Goal: Task Accomplishment & Management: Complete application form

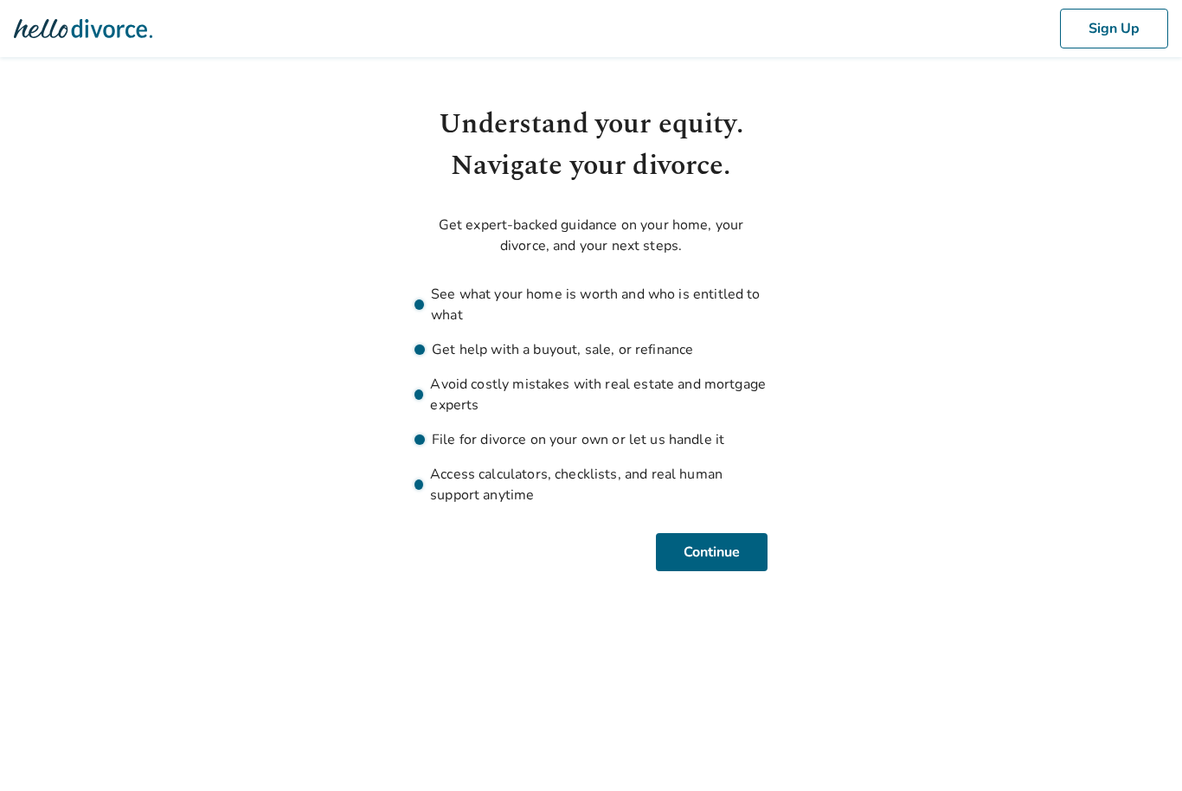
click at [721, 553] on button "Continue" at bounding box center [712, 552] width 112 height 38
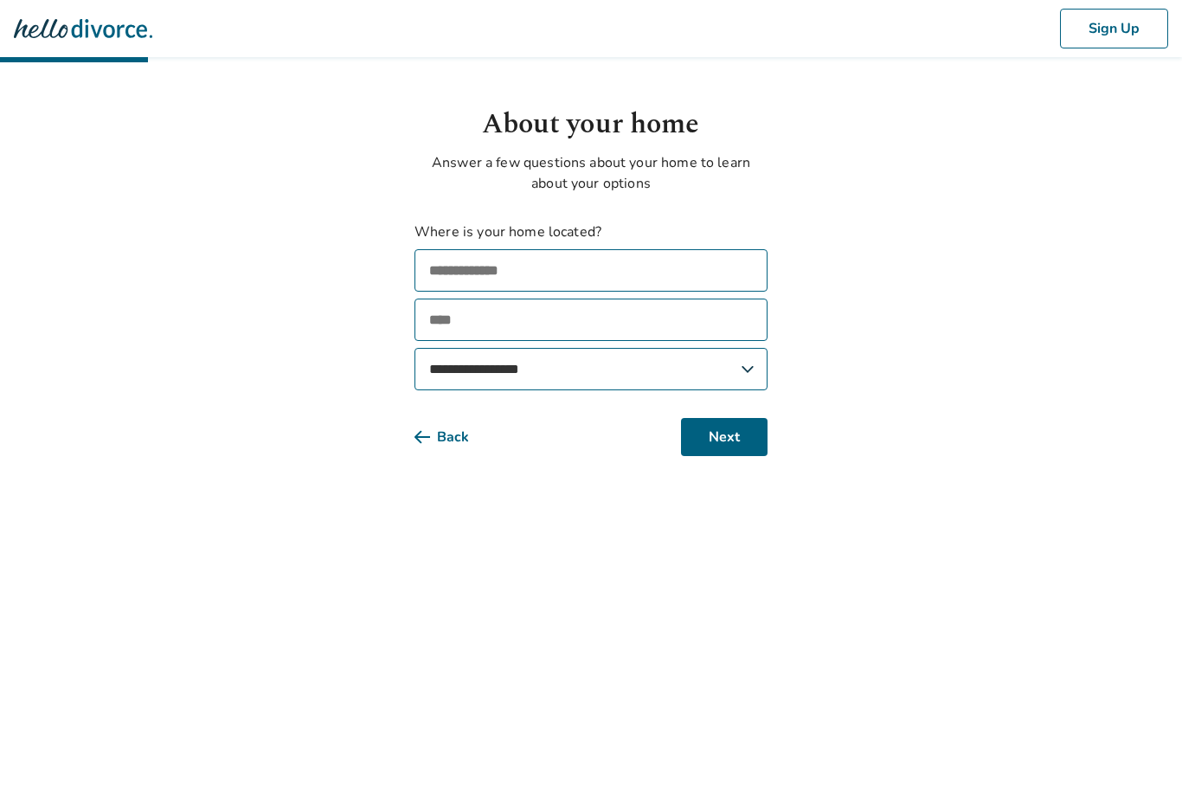
click at [645, 272] on input "text" at bounding box center [590, 270] width 353 height 42
type input "**********"
type input "****"
select select "**"
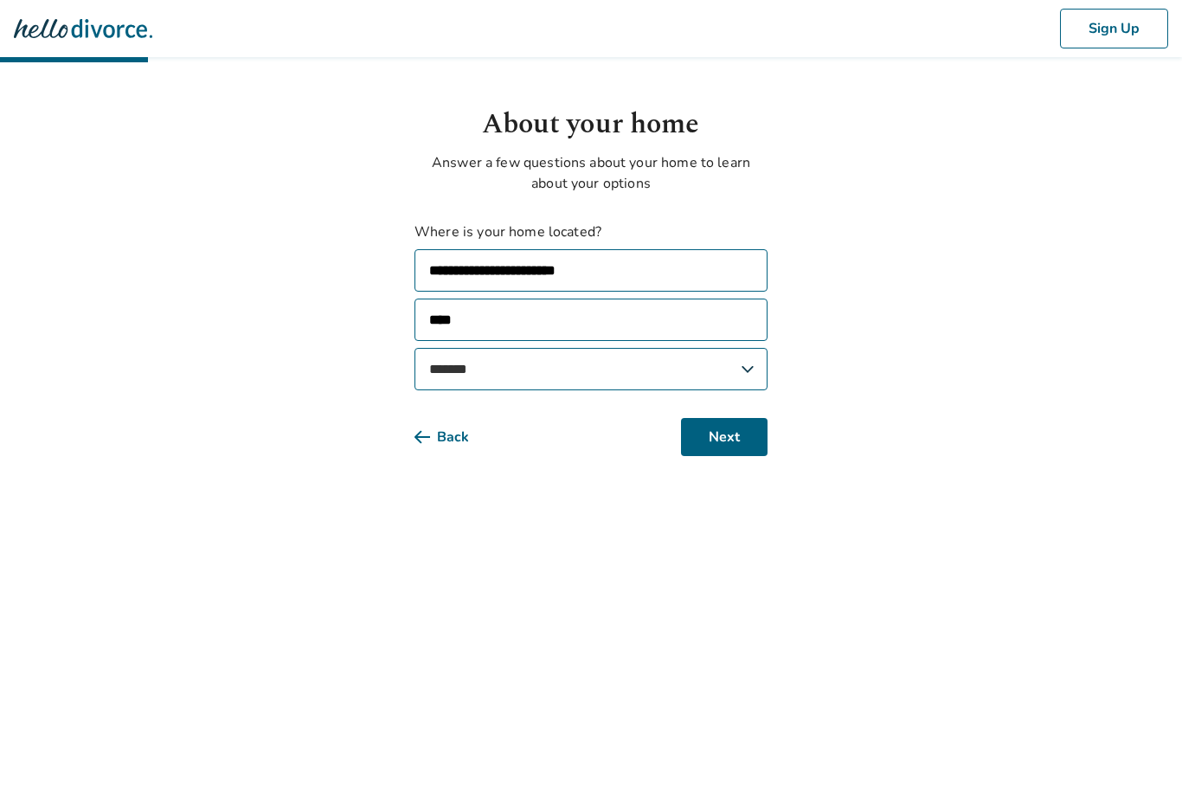
click at [751, 439] on button "Next" at bounding box center [724, 437] width 87 height 38
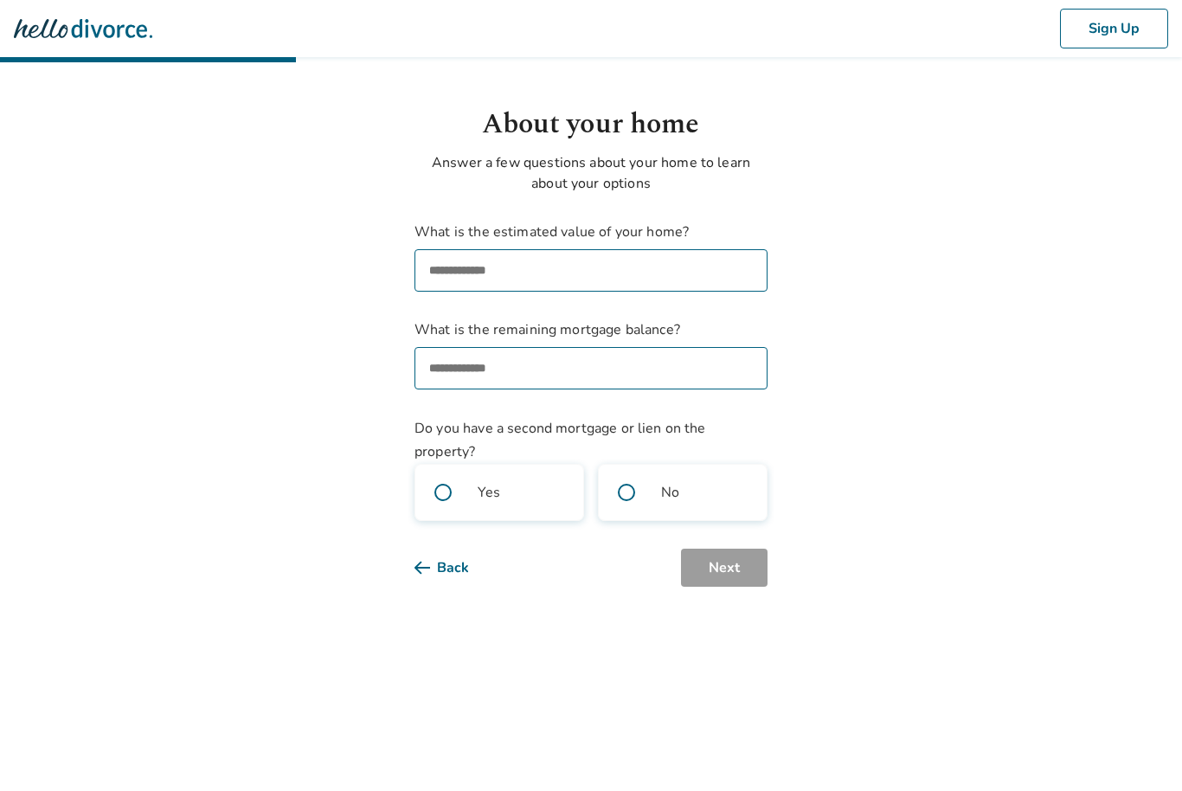
click at [647, 273] on input "What is the estimated value of your home?" at bounding box center [590, 270] width 353 height 42
type input "********"
click at [591, 378] on input "What is the remaining mortgage balance?" at bounding box center [590, 368] width 353 height 42
type input "********"
click at [626, 492] on span at bounding box center [626, 492] width 55 height 55
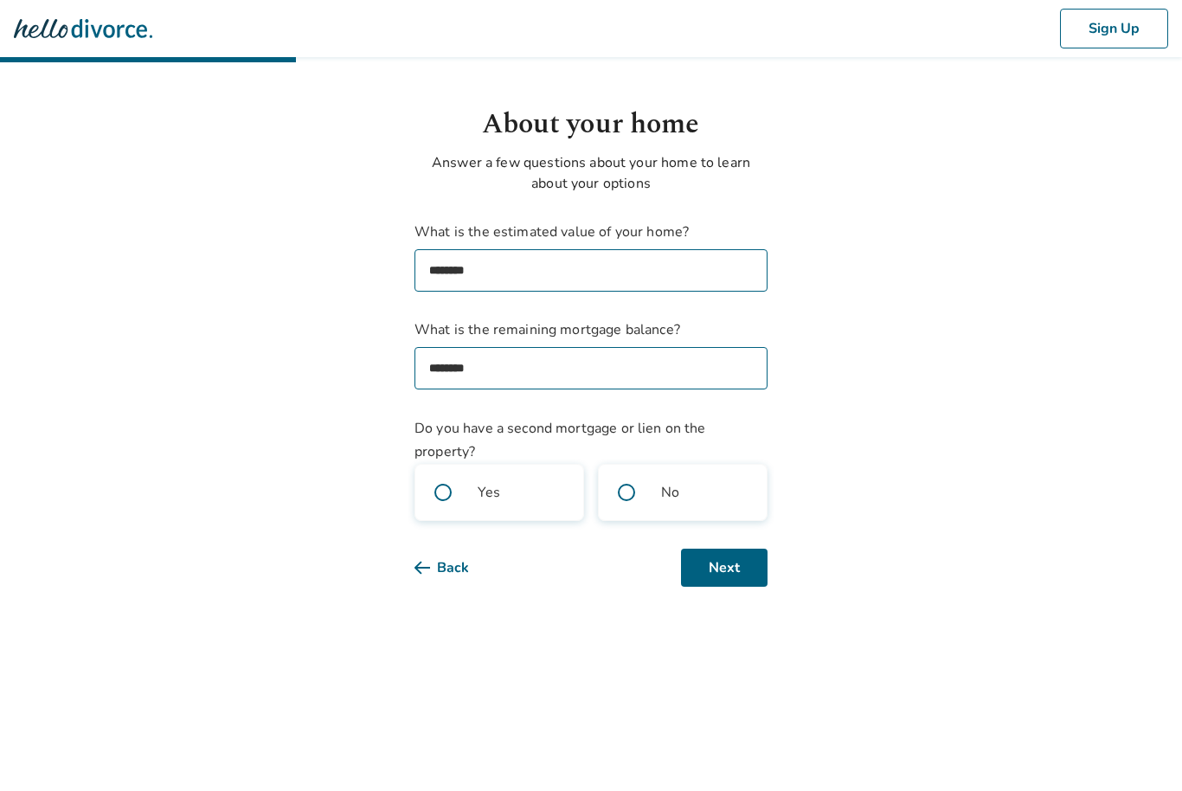
click at [741, 569] on button "Next" at bounding box center [724, 567] width 87 height 38
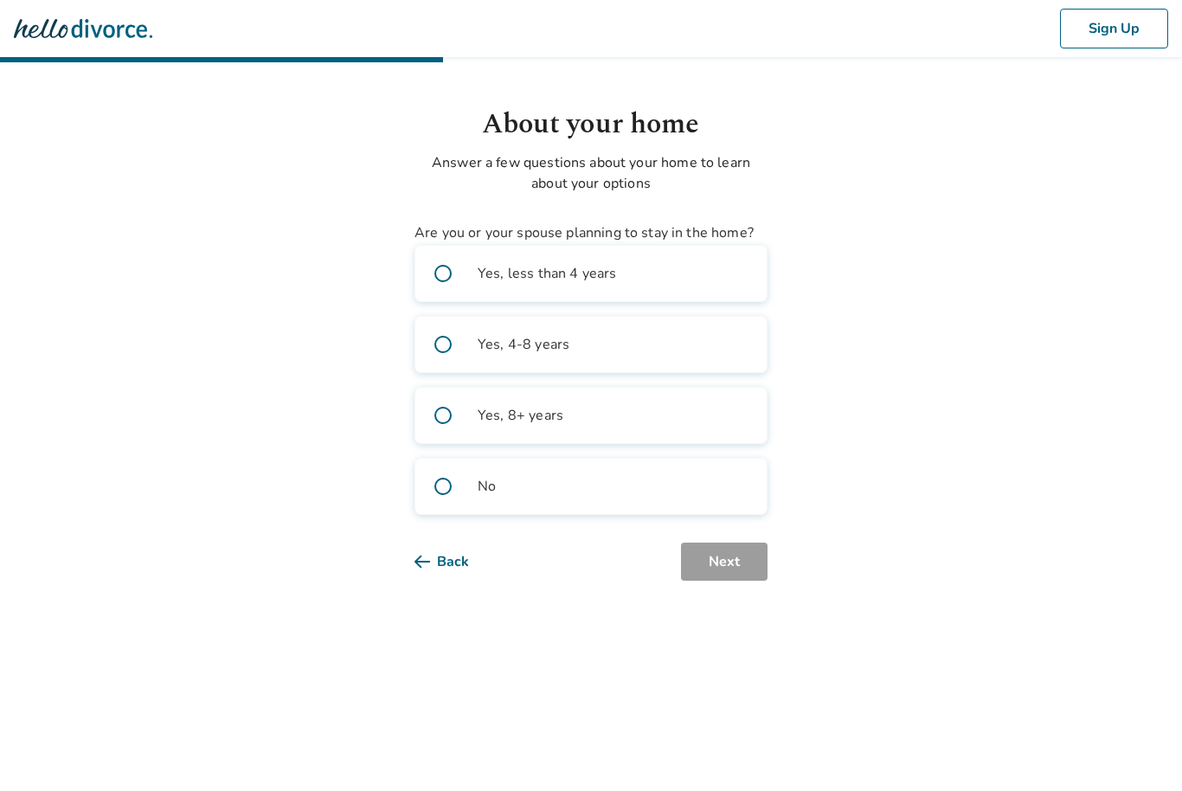
click at [444, 417] on span at bounding box center [442, 415] width 55 height 55
click at [739, 567] on button "Next" at bounding box center [724, 561] width 87 height 38
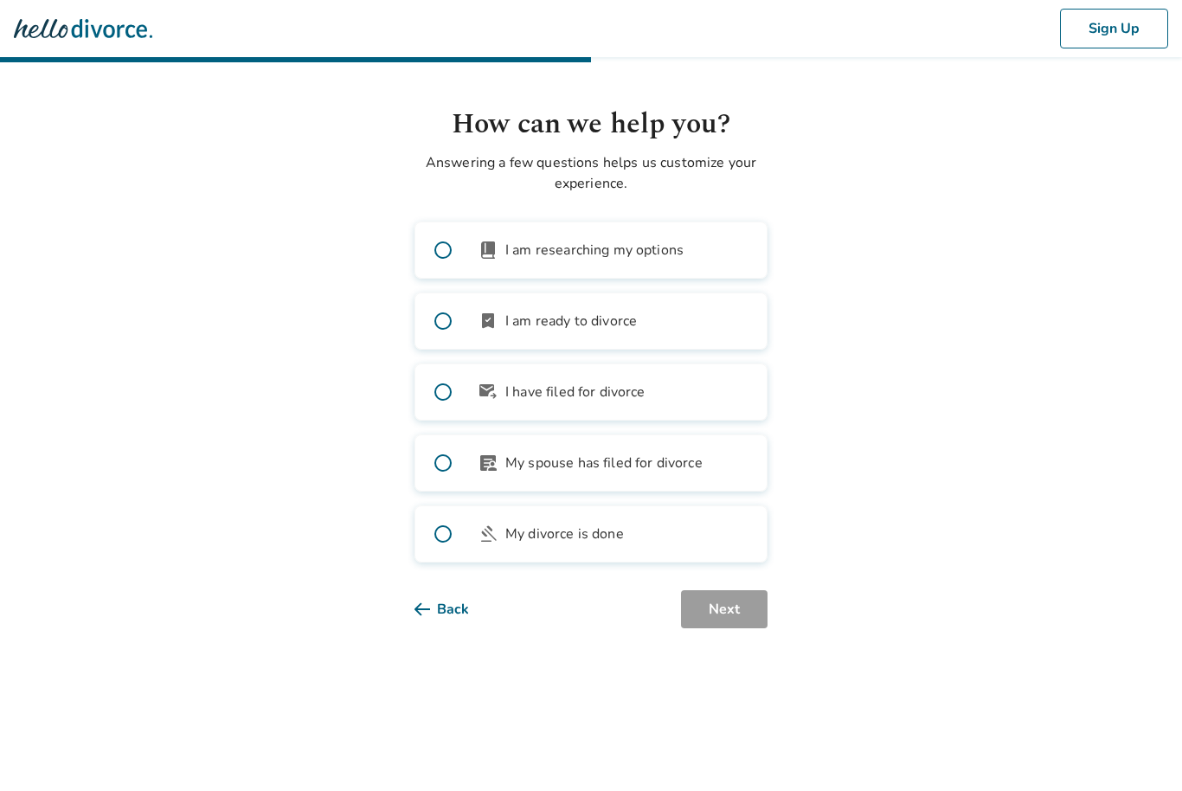
click at [439, 313] on span at bounding box center [442, 320] width 55 height 55
click at [737, 612] on button "Next" at bounding box center [724, 609] width 87 height 38
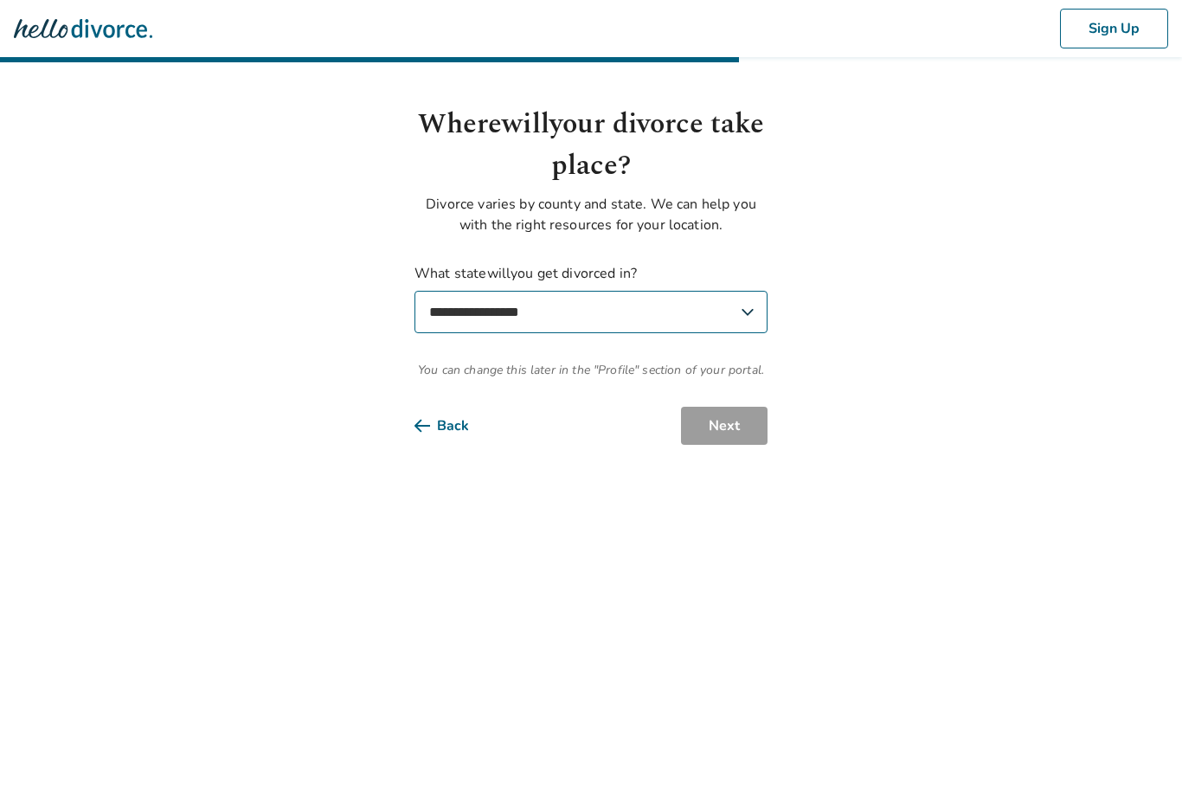
click at [741, 320] on select "**********" at bounding box center [590, 312] width 353 height 42
select select "**"
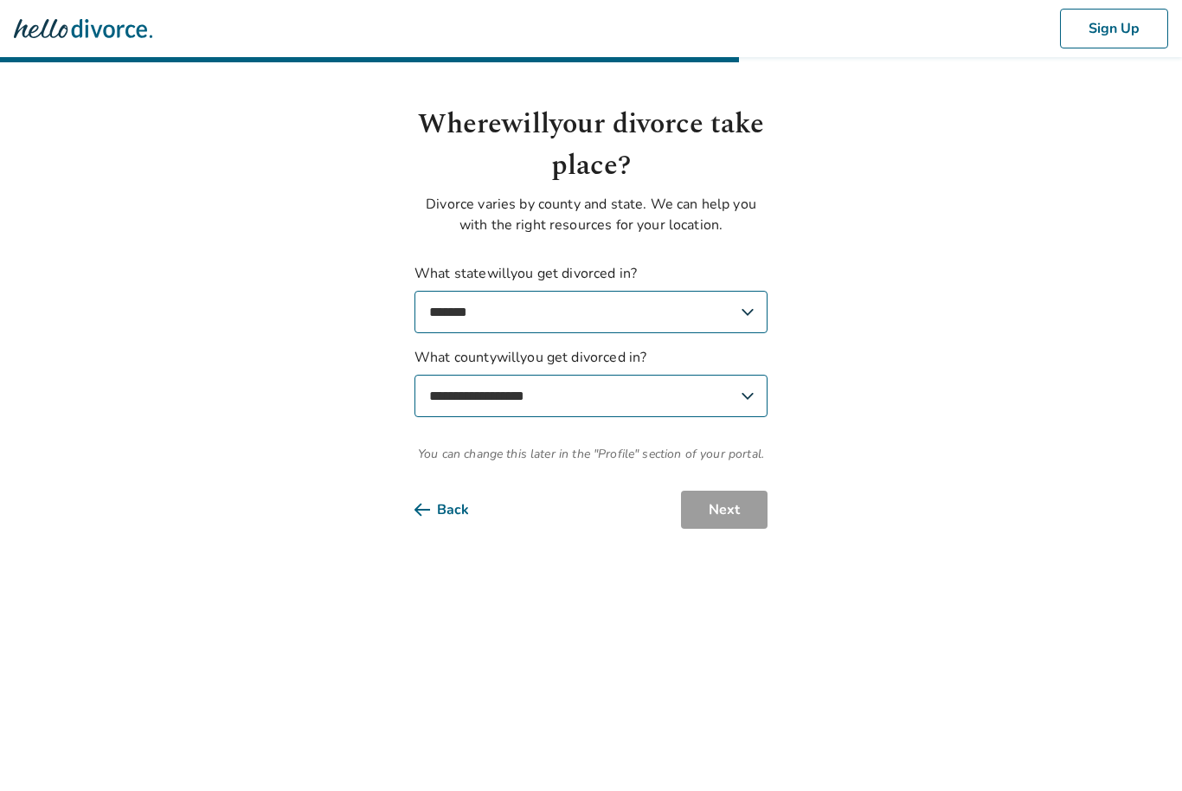
click at [745, 399] on select "**********" at bounding box center [590, 396] width 353 height 42
select select "*****"
click at [627, 266] on label "**********" at bounding box center [590, 298] width 353 height 70
click at [747, 515] on button "Next" at bounding box center [724, 510] width 87 height 38
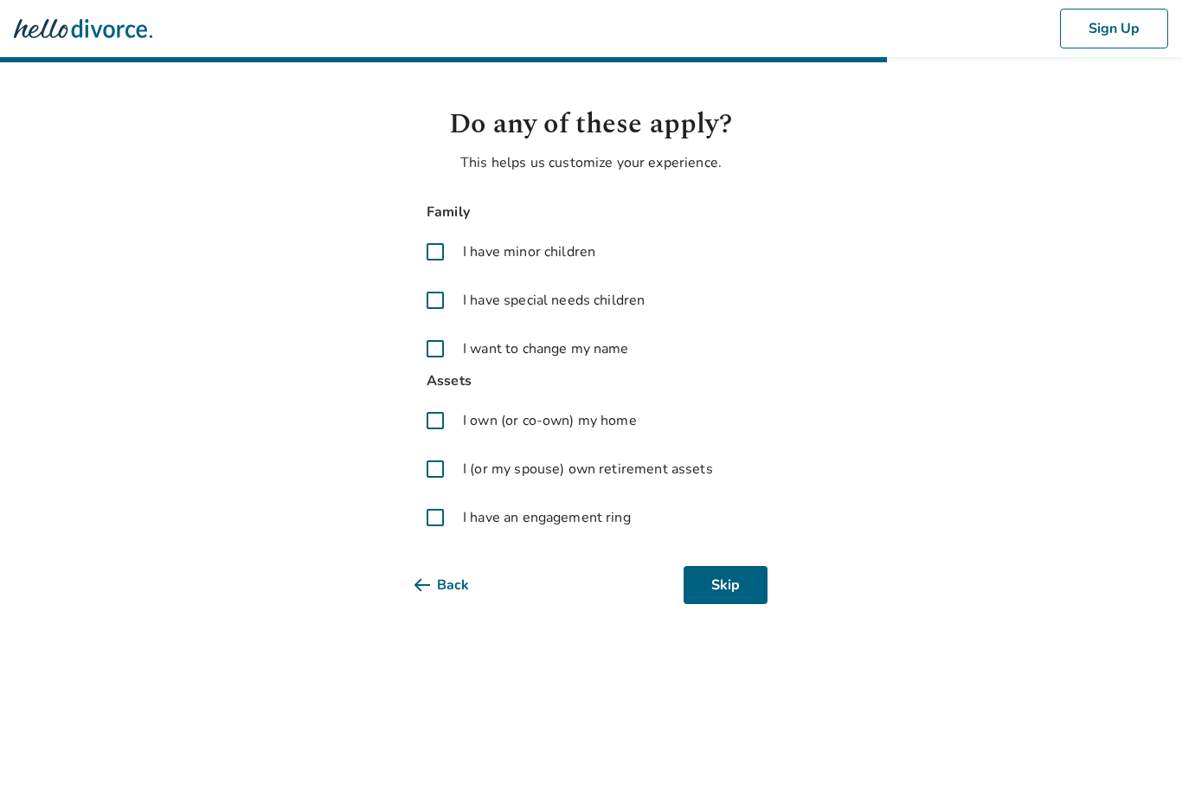
click at [434, 261] on span at bounding box center [435, 252] width 42 height 42
click at [437, 303] on span at bounding box center [435, 300] width 42 height 42
click at [438, 347] on span at bounding box center [435, 349] width 42 height 42
click at [434, 422] on span at bounding box center [435, 421] width 42 height 42
click at [427, 468] on span at bounding box center [435, 469] width 42 height 42
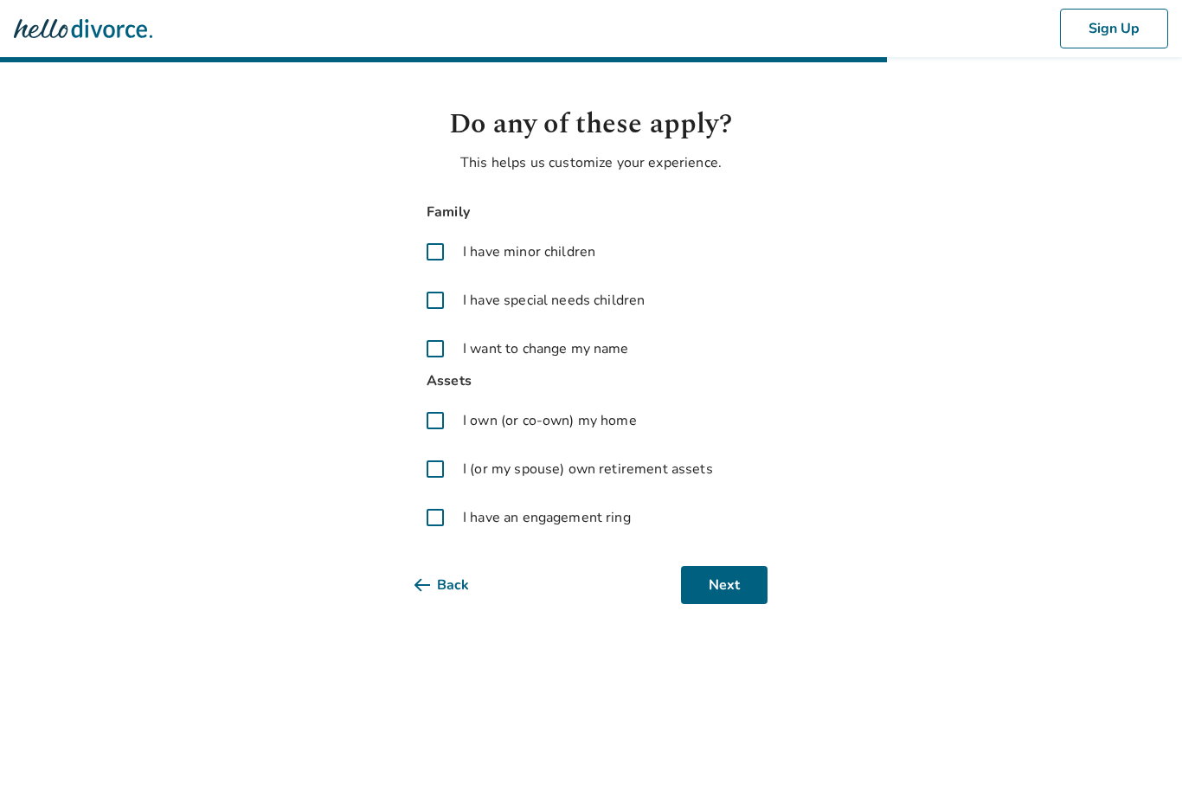
click at [433, 515] on span at bounding box center [435, 518] width 42 height 42
click at [739, 589] on button "Next" at bounding box center [724, 585] width 87 height 38
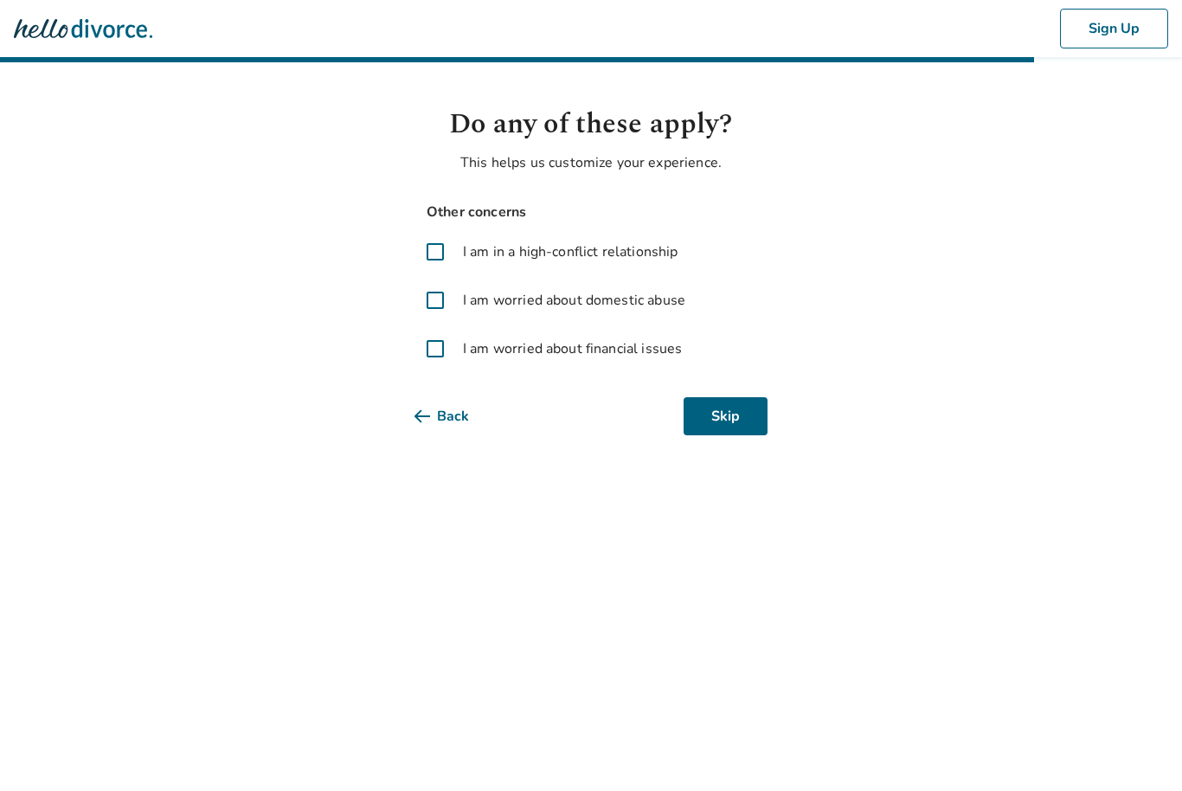
click at [726, 415] on button "Skip" at bounding box center [725, 416] width 84 height 38
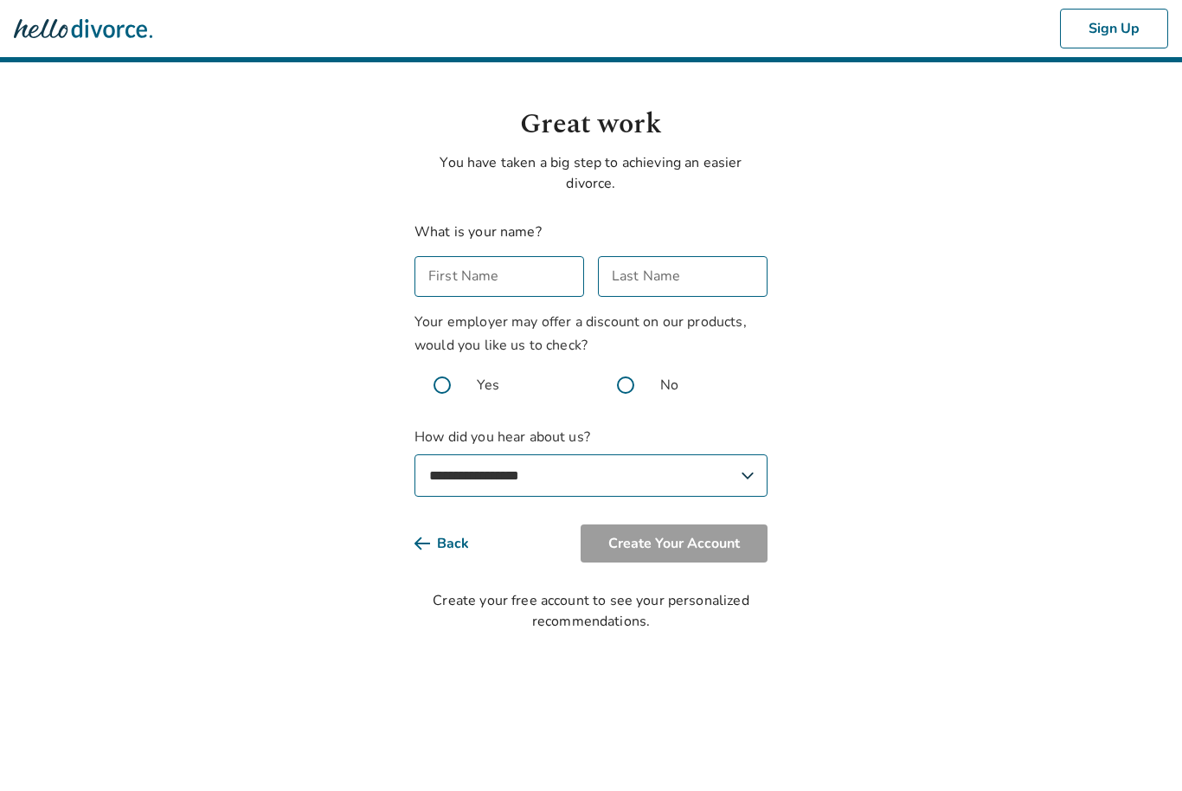
click at [534, 282] on input "First Name" at bounding box center [499, 276] width 170 height 41
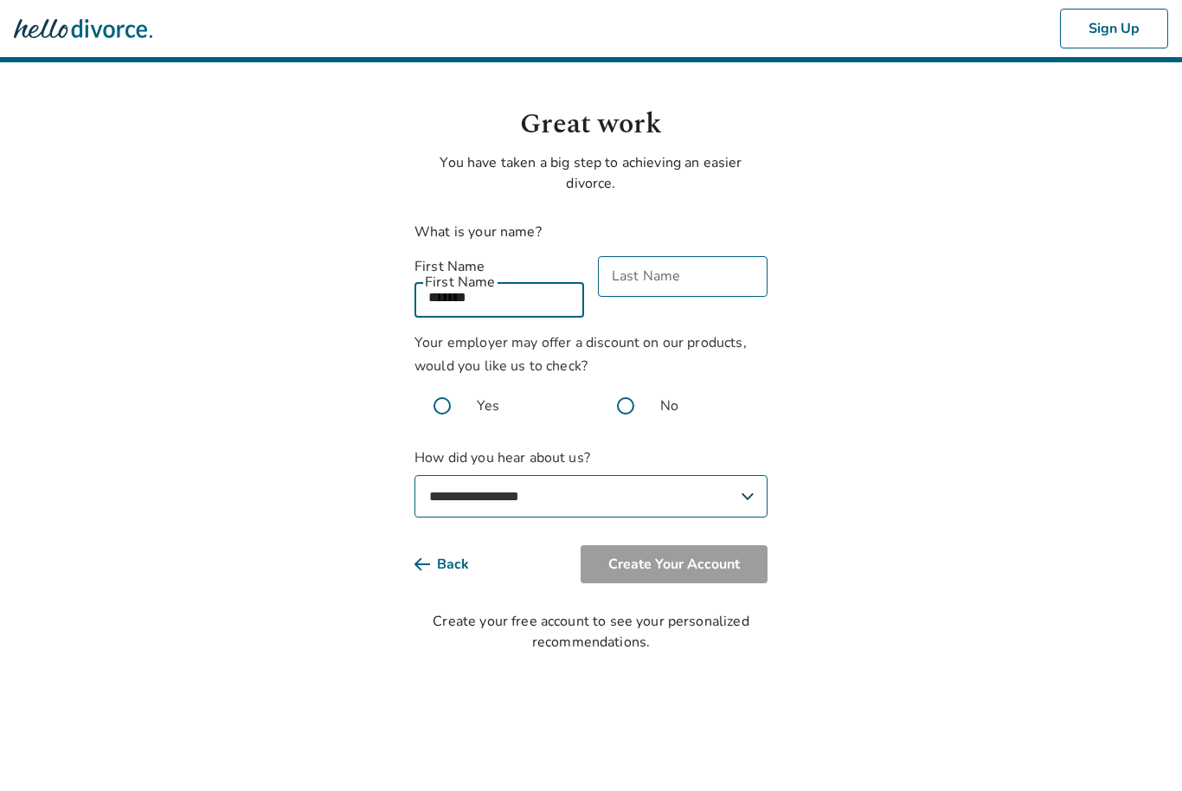
type input "******"
type input "*****"
click at [625, 388] on span at bounding box center [625, 405] width 55 height 55
click at [728, 477] on select "**********" at bounding box center [590, 496] width 353 height 42
select select "*******"
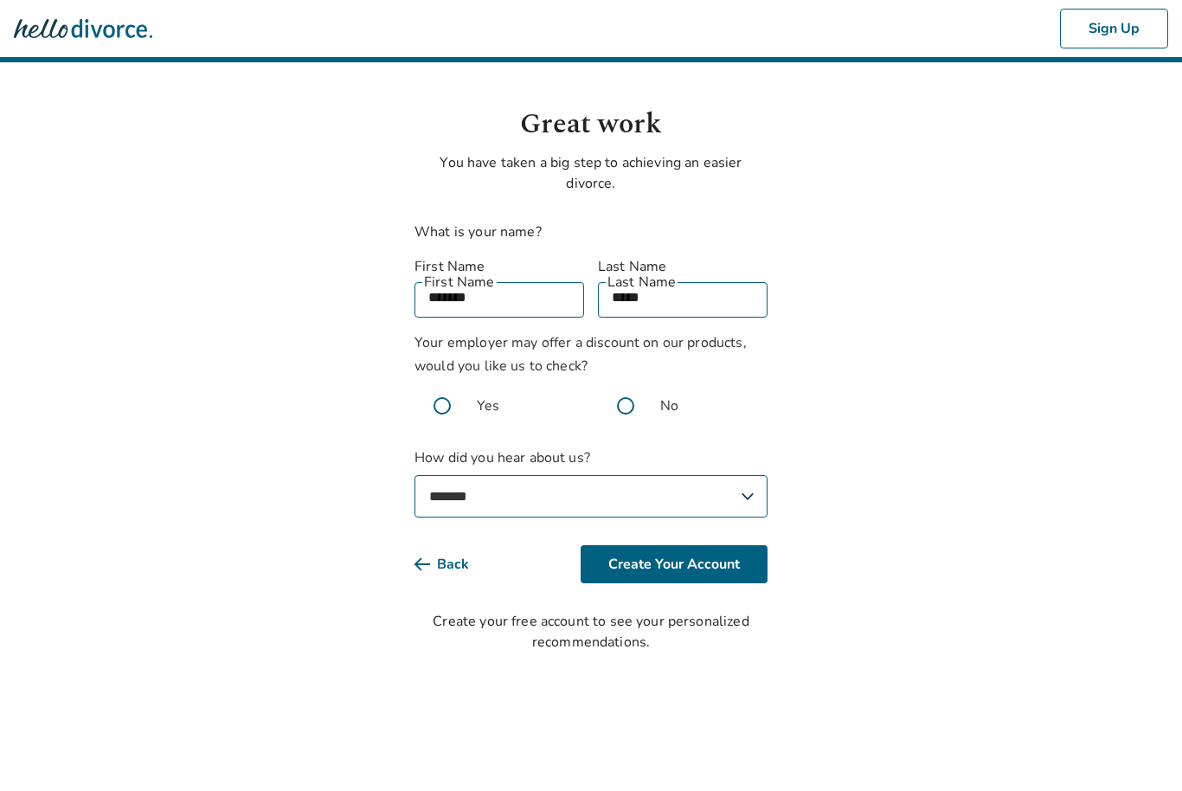
click at [722, 545] on button "Create Your Account" at bounding box center [673, 564] width 187 height 38
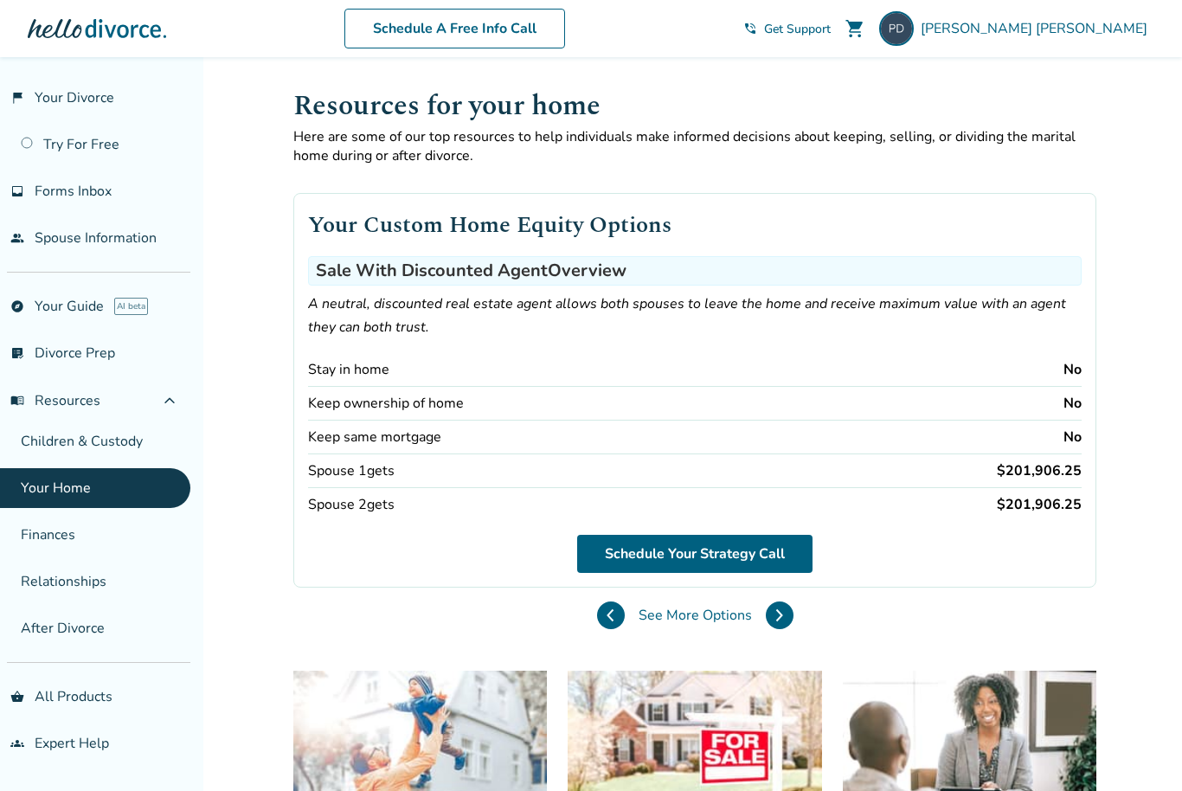
click at [766, 629] on button at bounding box center [780, 615] width 28 height 28
click at [766, 619] on button at bounding box center [780, 615] width 28 height 28
click at [775, 622] on icon at bounding box center [779, 615] width 8 height 14
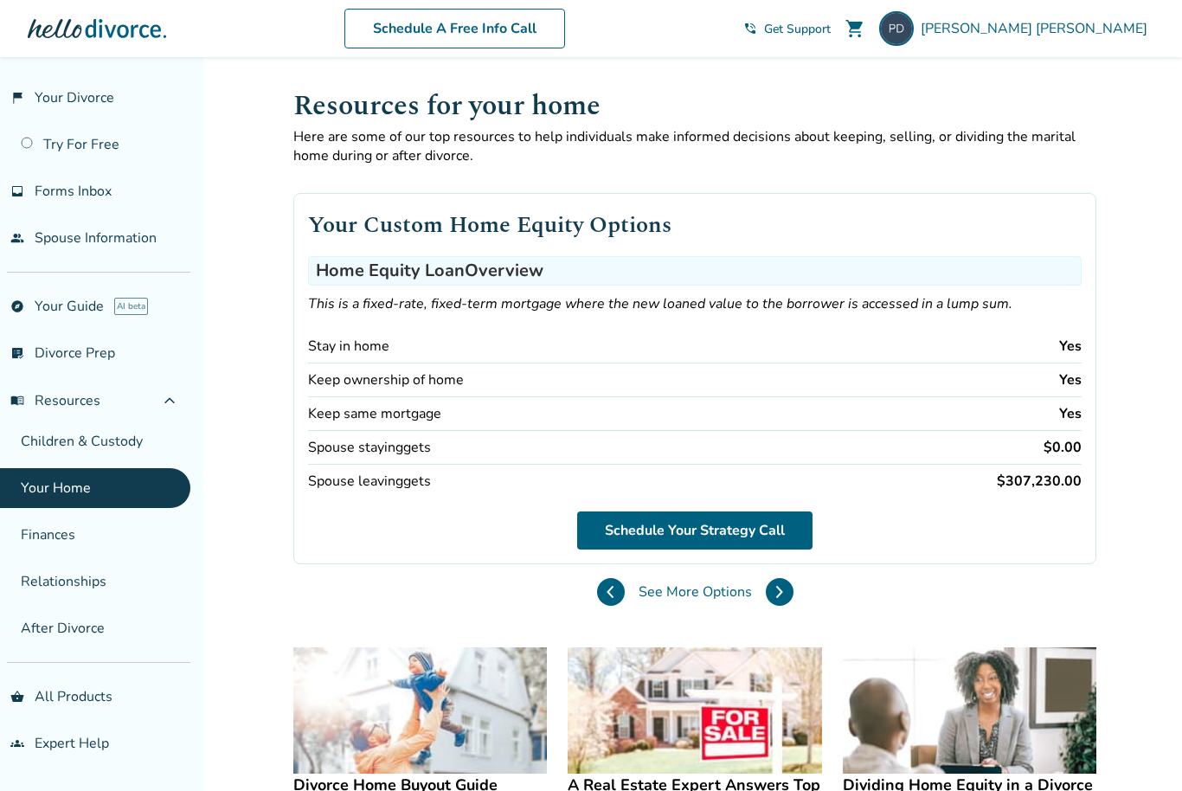
click at [766, 598] on button at bounding box center [780, 592] width 28 height 28
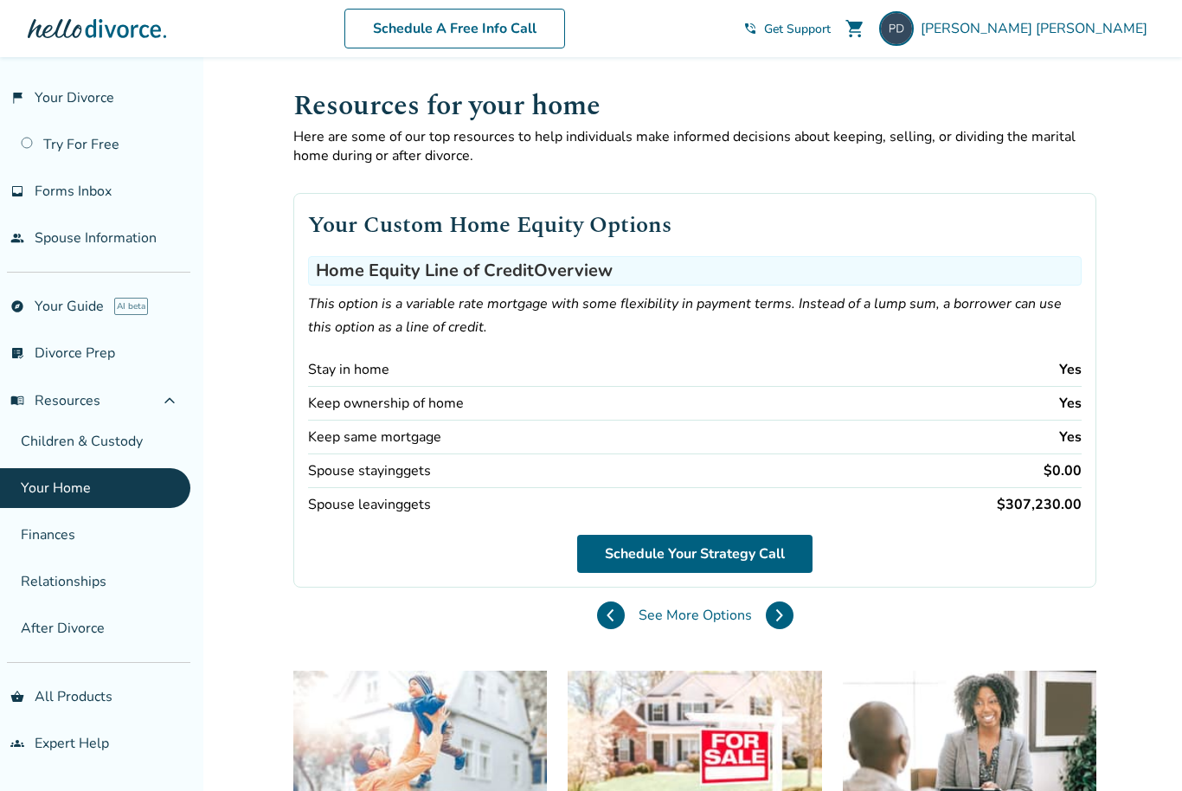
click at [777, 620] on icon at bounding box center [779, 614] width 5 height 11
click at [606, 622] on icon at bounding box center [610, 615] width 8 height 14
click at [775, 622] on icon at bounding box center [779, 615] width 8 height 14
click at [606, 622] on icon at bounding box center [610, 615] width 8 height 14
click at [777, 620] on icon at bounding box center [779, 614] width 5 height 11
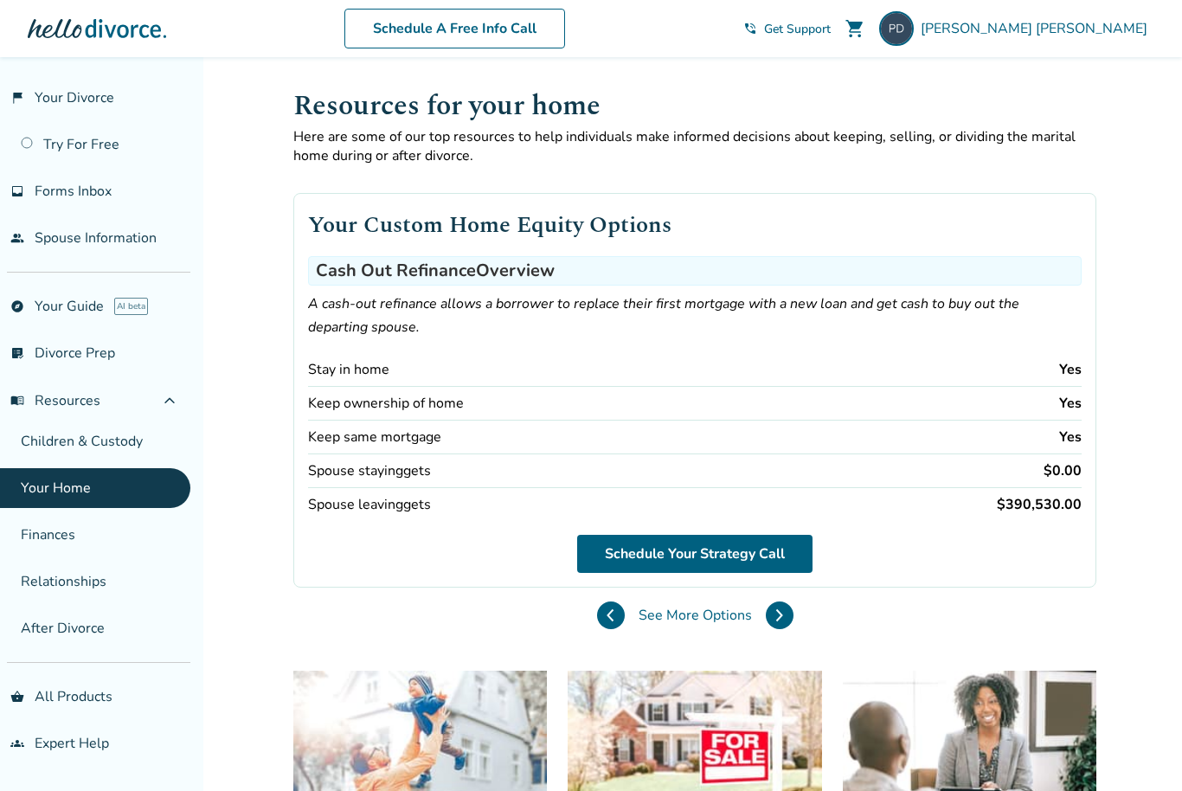
click at [597, 629] on button at bounding box center [611, 615] width 28 height 28
click at [766, 626] on button at bounding box center [780, 615] width 28 height 28
click at [99, 103] on link "flag_2 Your Divorce" at bounding box center [95, 98] width 190 height 40
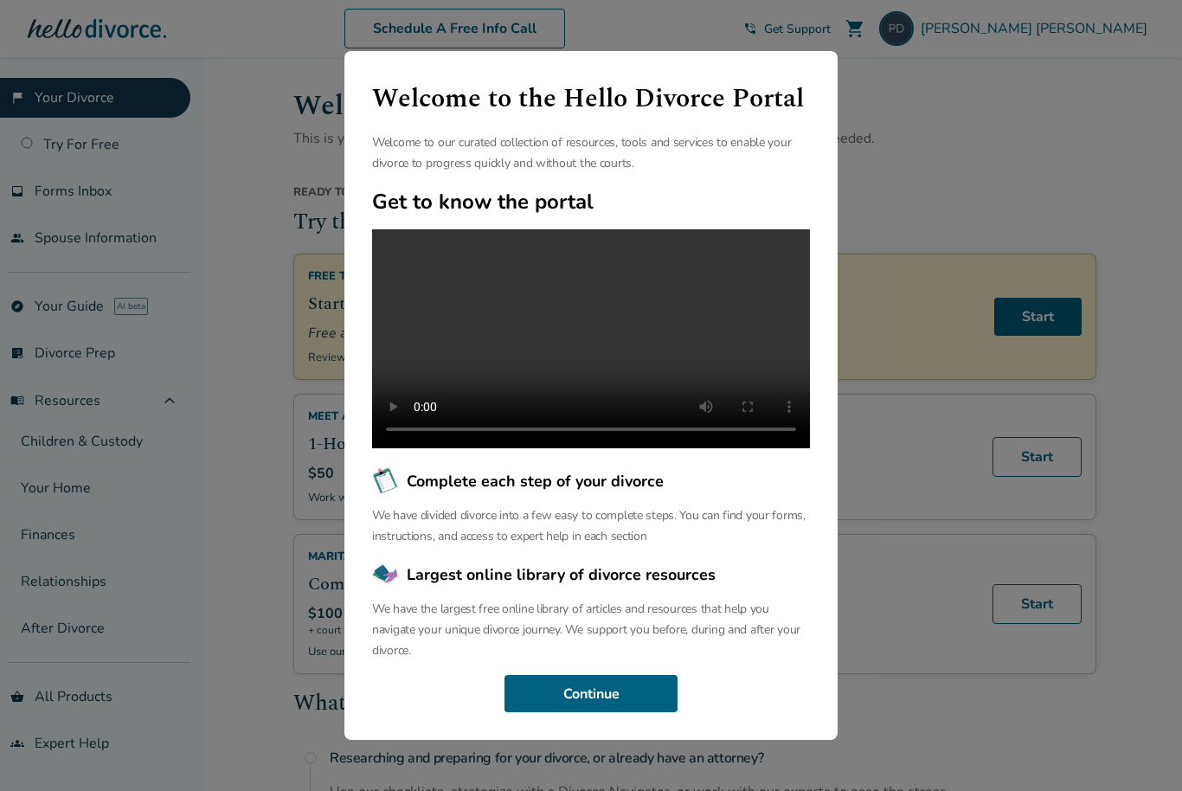
click at [106, 141] on div "Welcome to the Hello Divorce Portal Welcome to our curated collection of resour…" at bounding box center [591, 395] width 1182 height 791
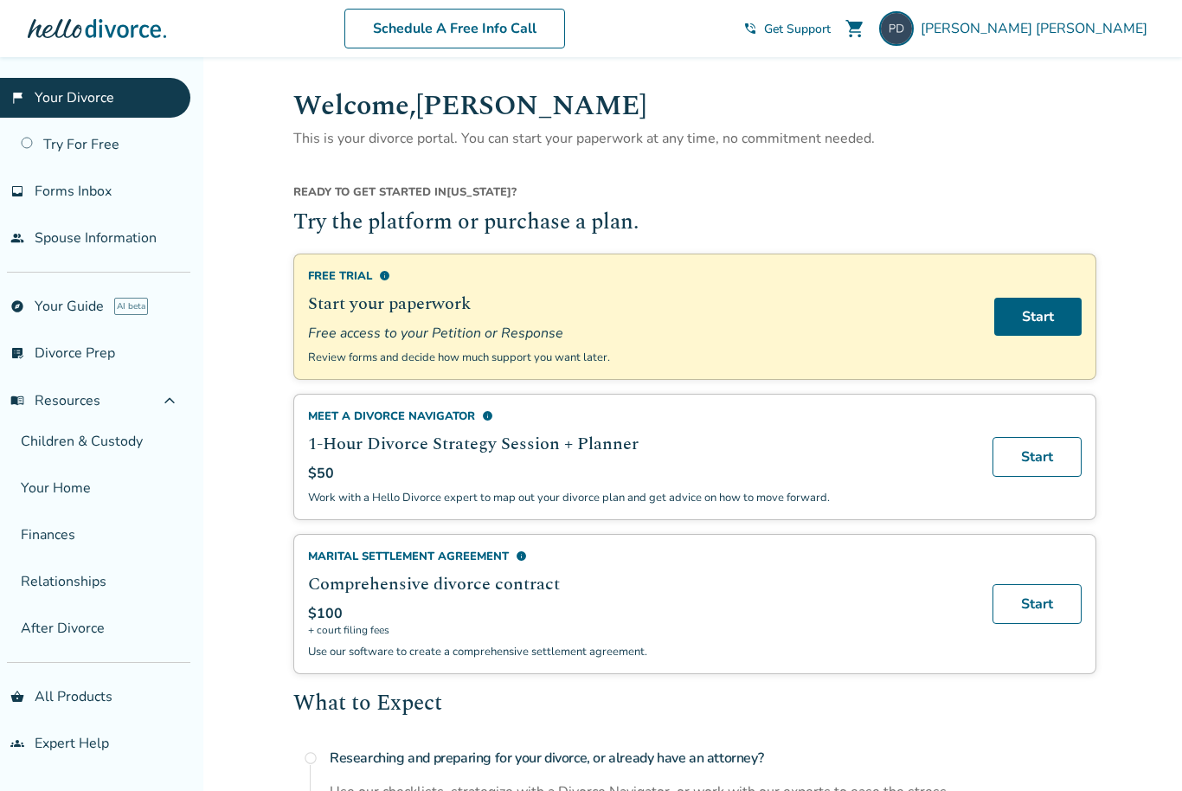
click at [107, 145] on link "Try For Free" at bounding box center [95, 145] width 190 height 40
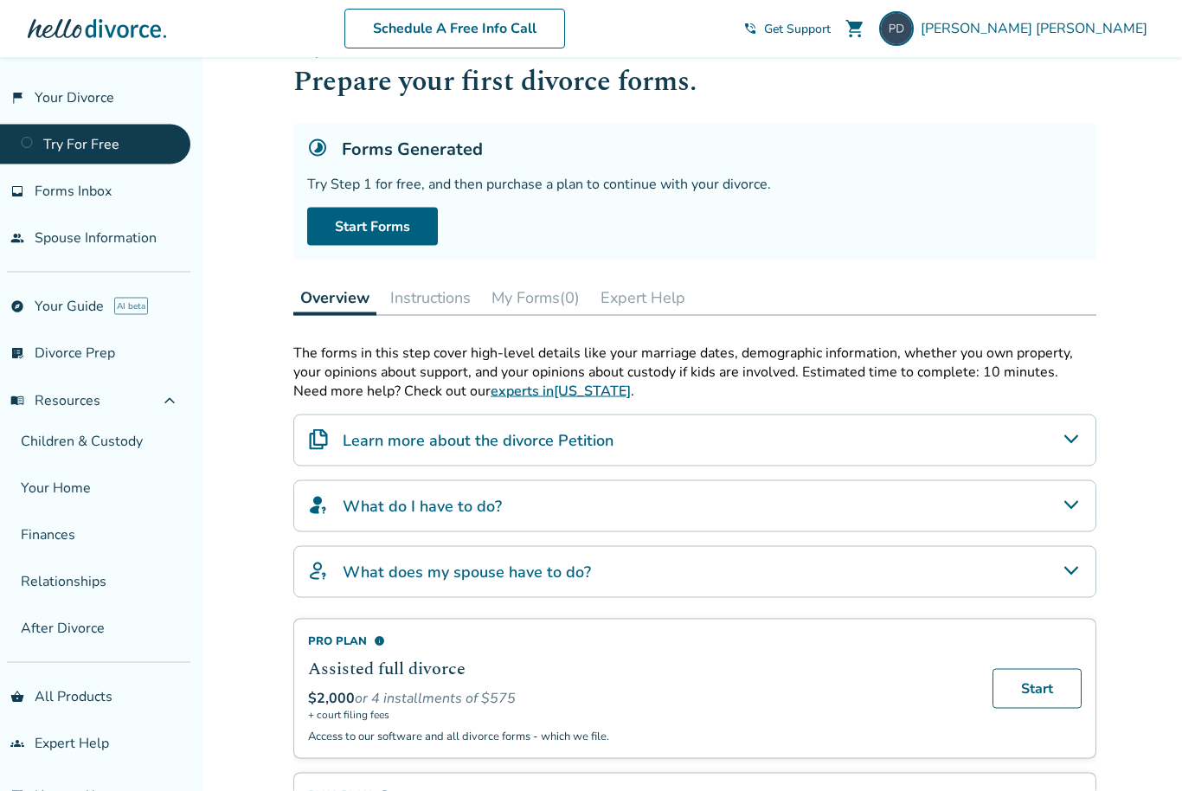
scroll to position [44, 0]
click at [606, 448] on h4 "Learn more about the divorce Petition" at bounding box center [478, 439] width 271 height 22
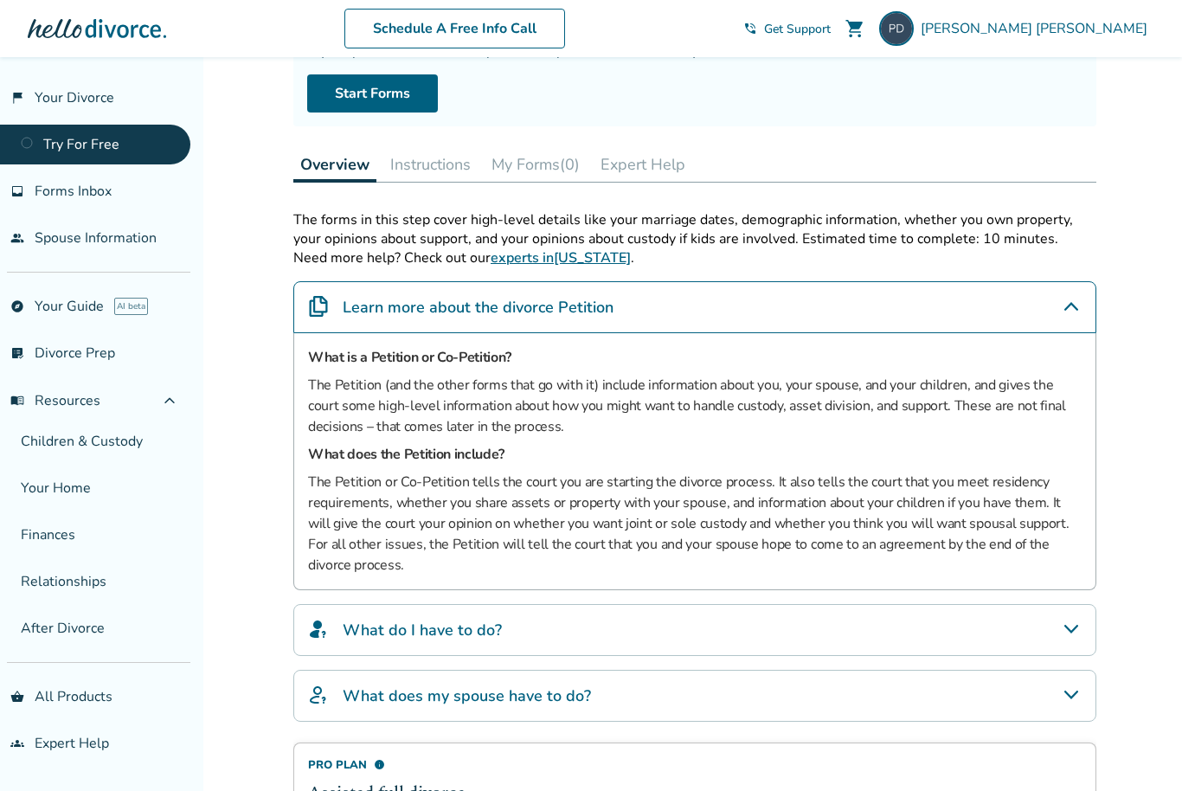
scroll to position [179, 0]
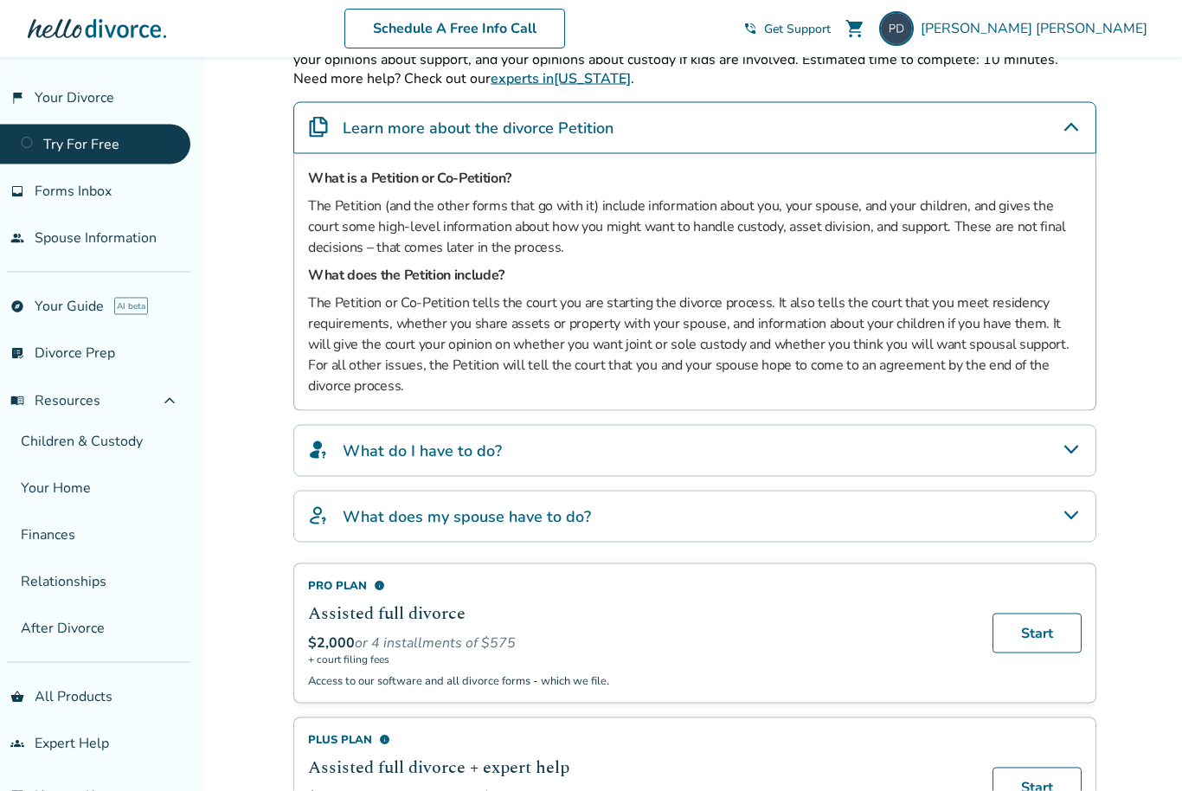
click at [805, 448] on div "What do I have to do?" at bounding box center [694, 451] width 803 height 52
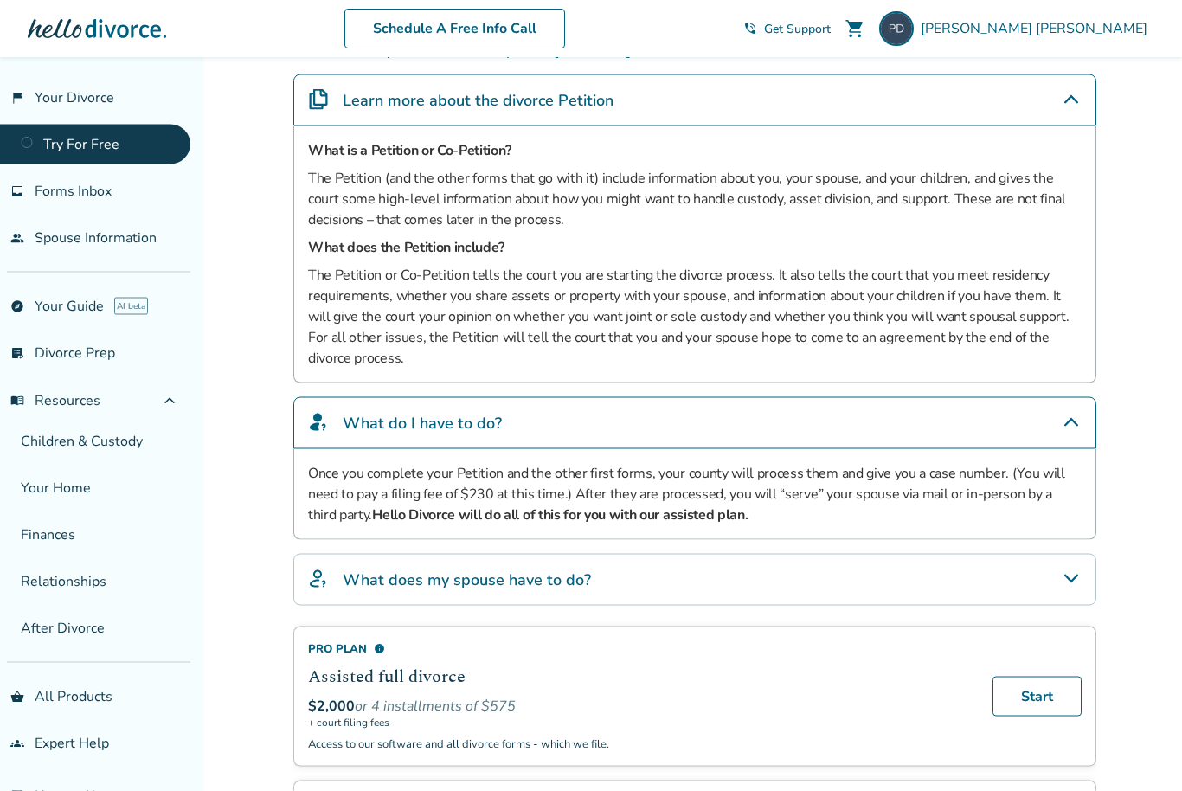
scroll to position [390, 0]
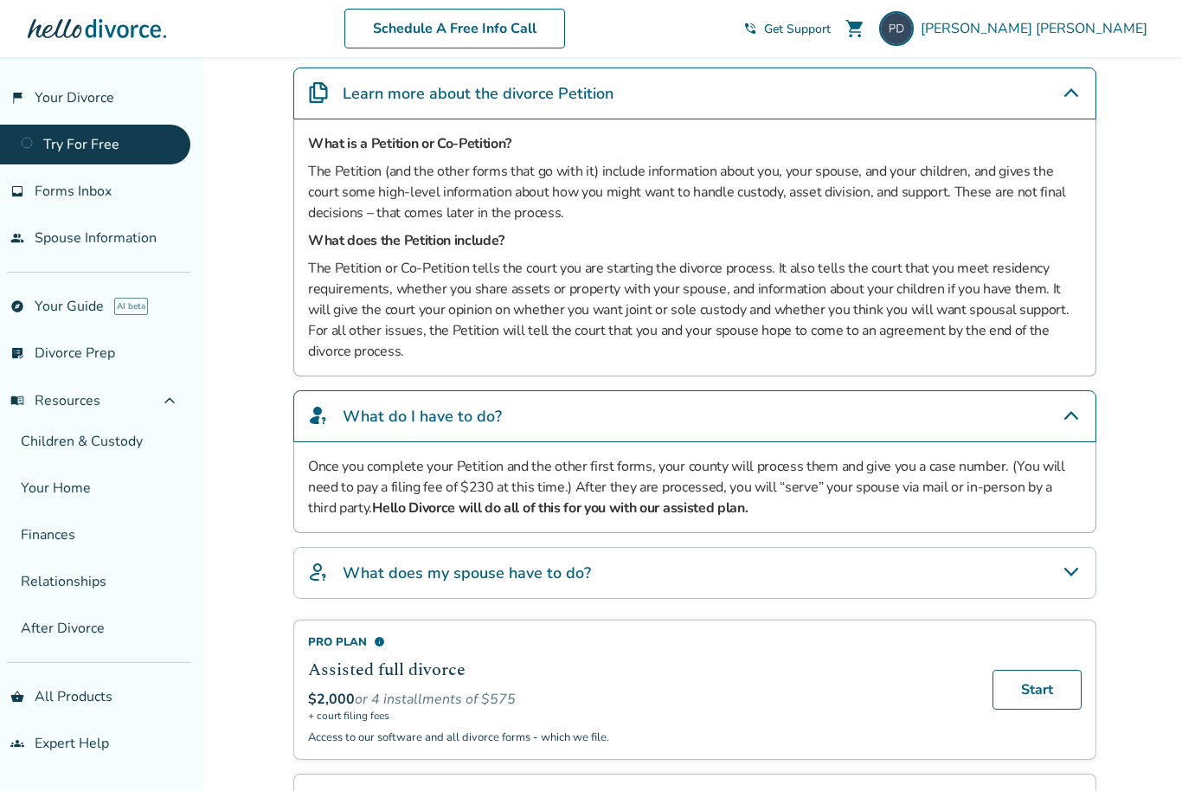
click at [657, 578] on div "What does my spouse have to do?" at bounding box center [694, 573] width 803 height 52
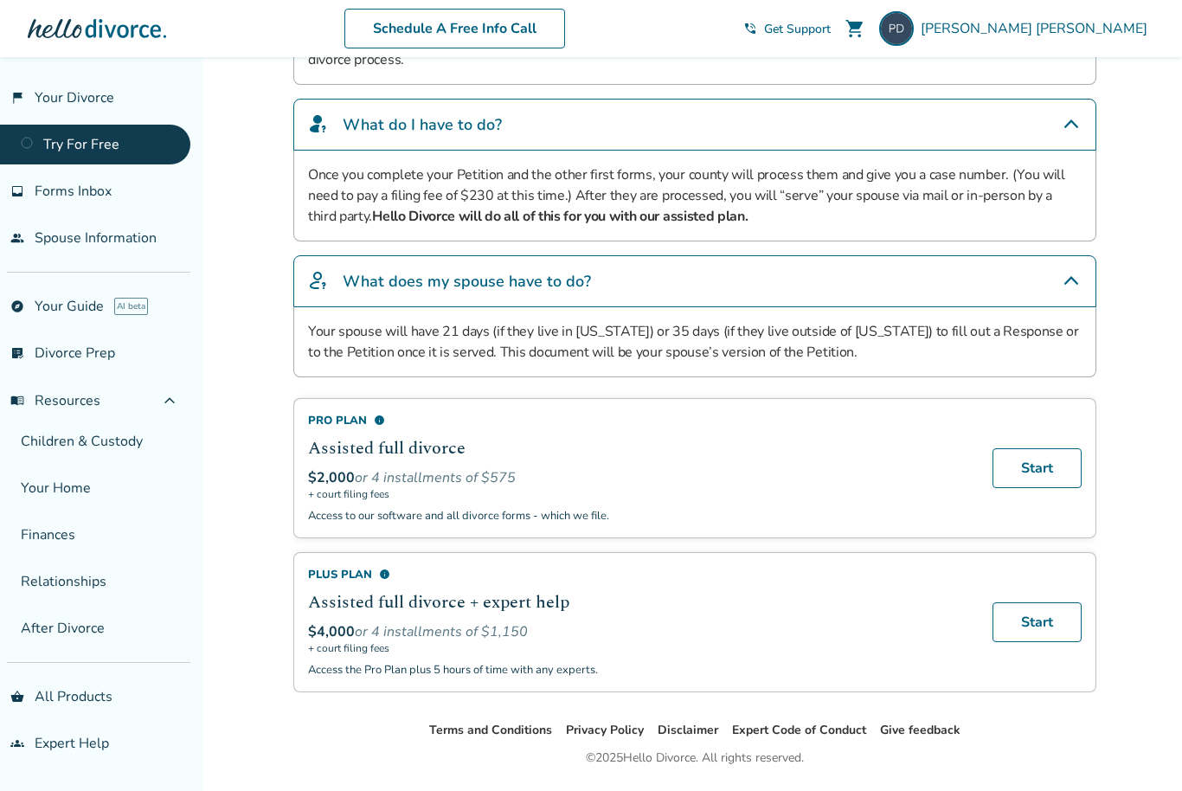
scroll to position [695, 0]
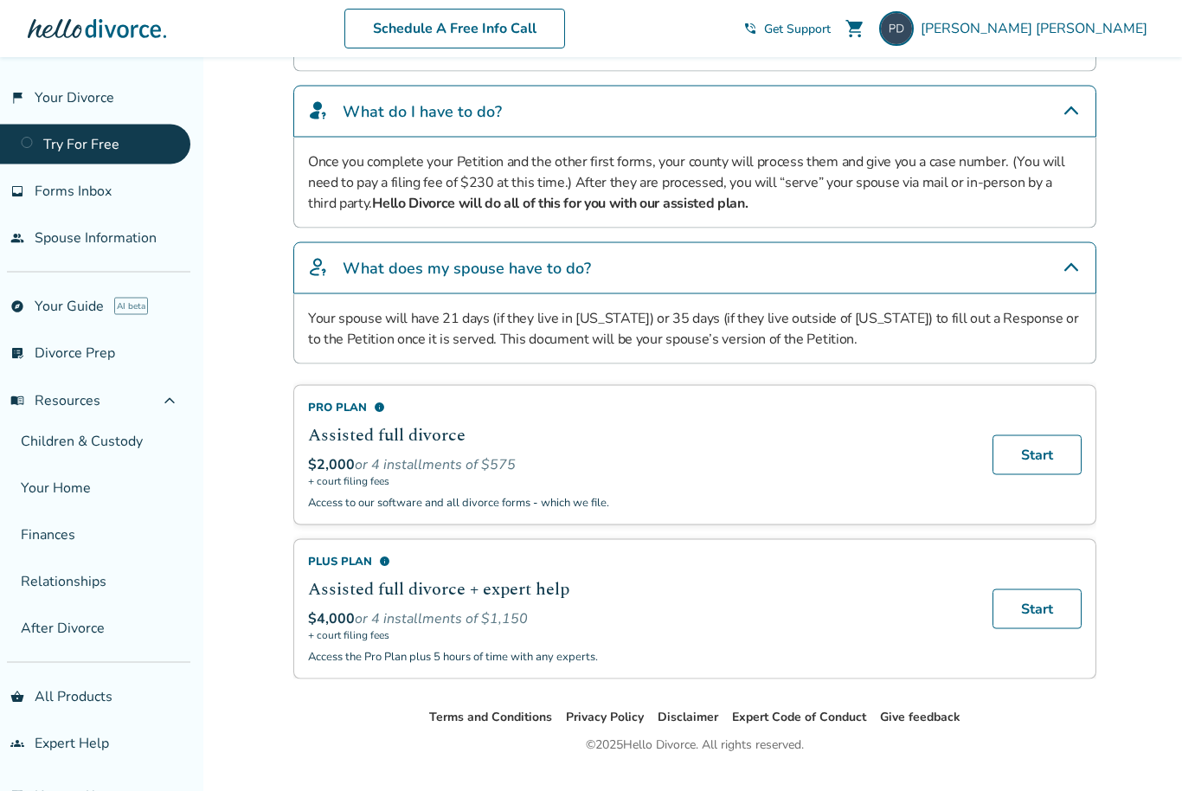
click at [371, 415] on div "Pro Plan info" at bounding box center [640, 408] width 664 height 16
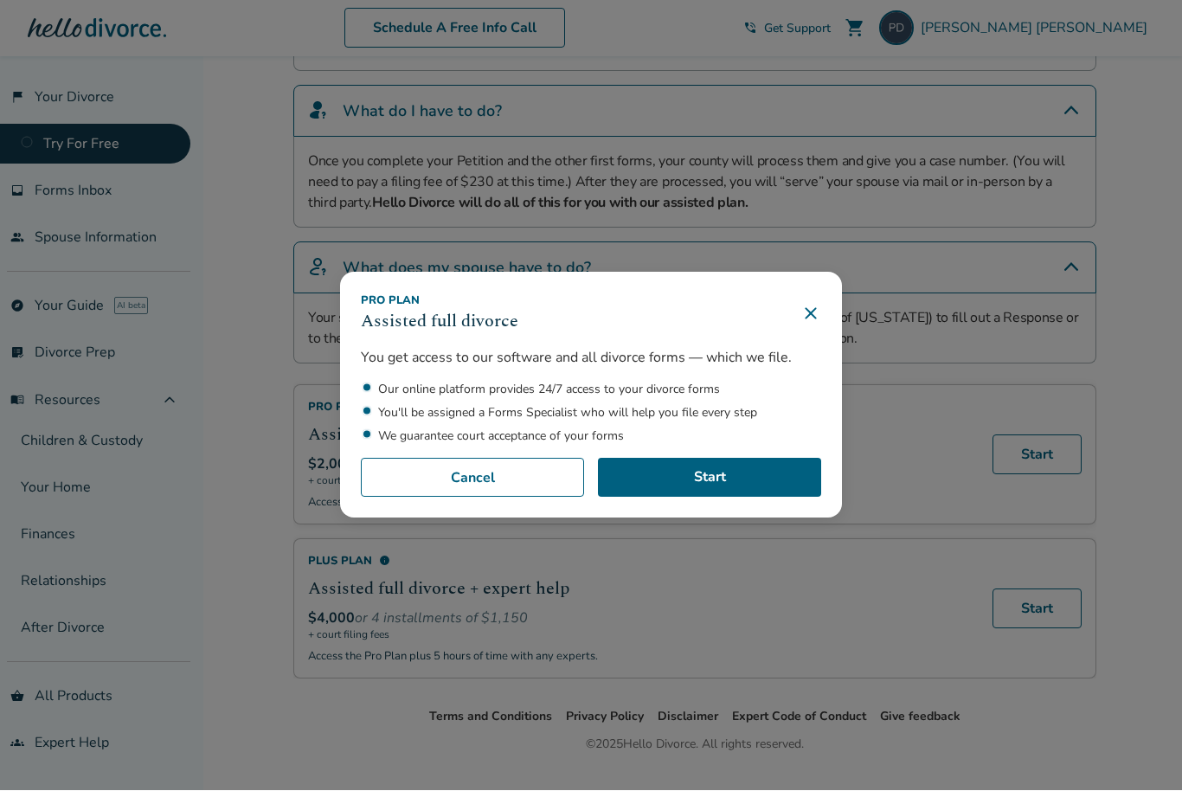
click at [815, 324] on icon at bounding box center [810, 314] width 21 height 21
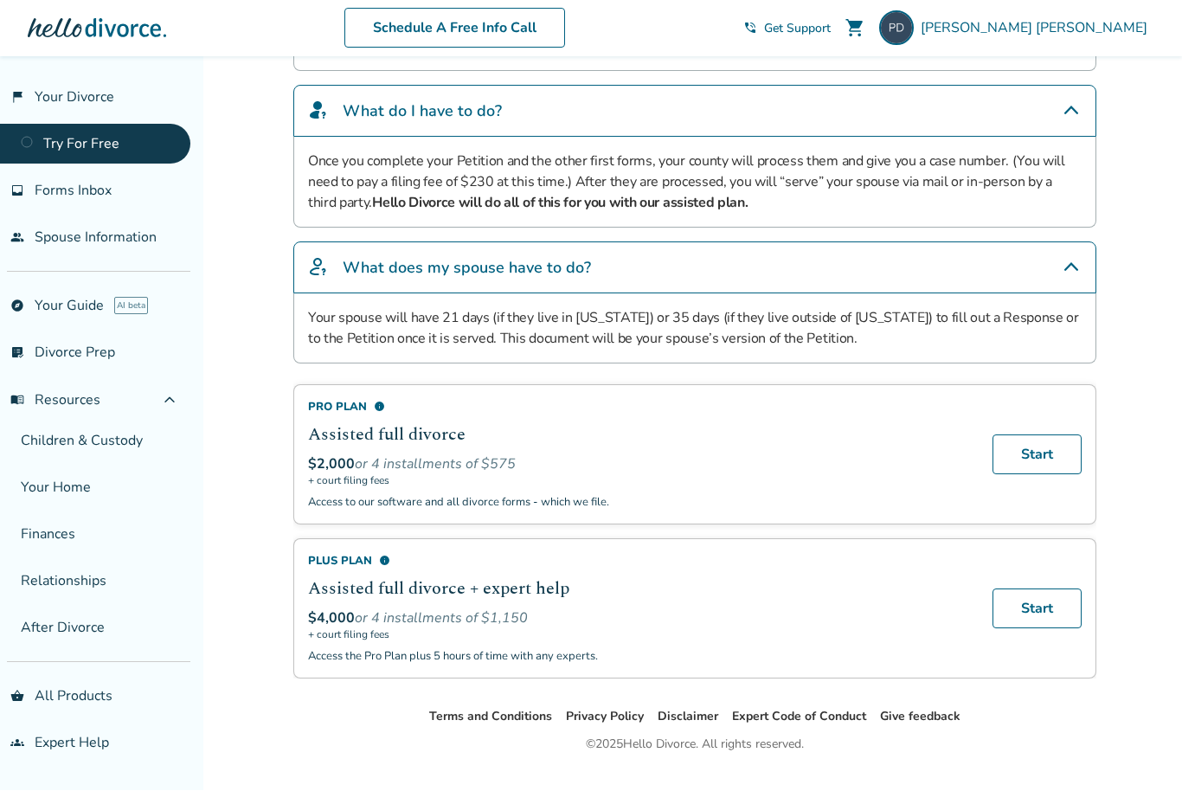
click at [362, 569] on div "Plus Plan info" at bounding box center [640, 562] width 664 height 16
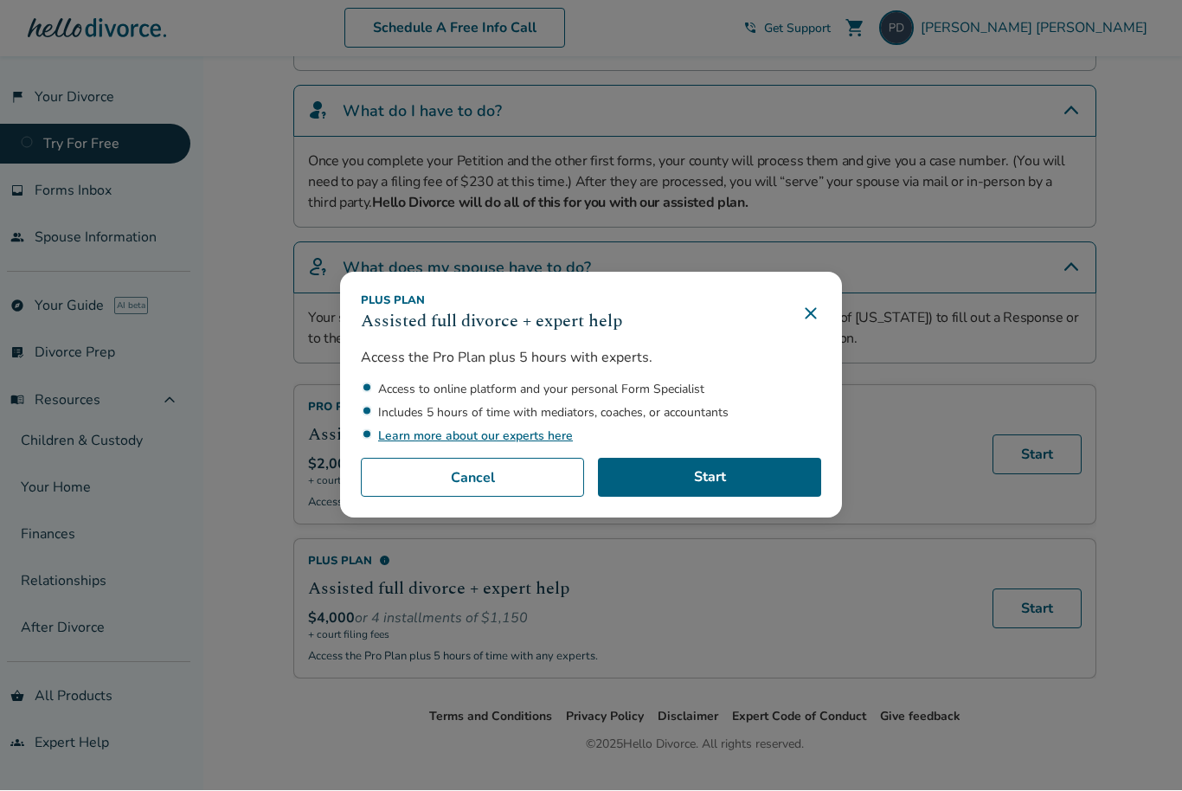
click at [805, 324] on icon at bounding box center [810, 314] width 21 height 21
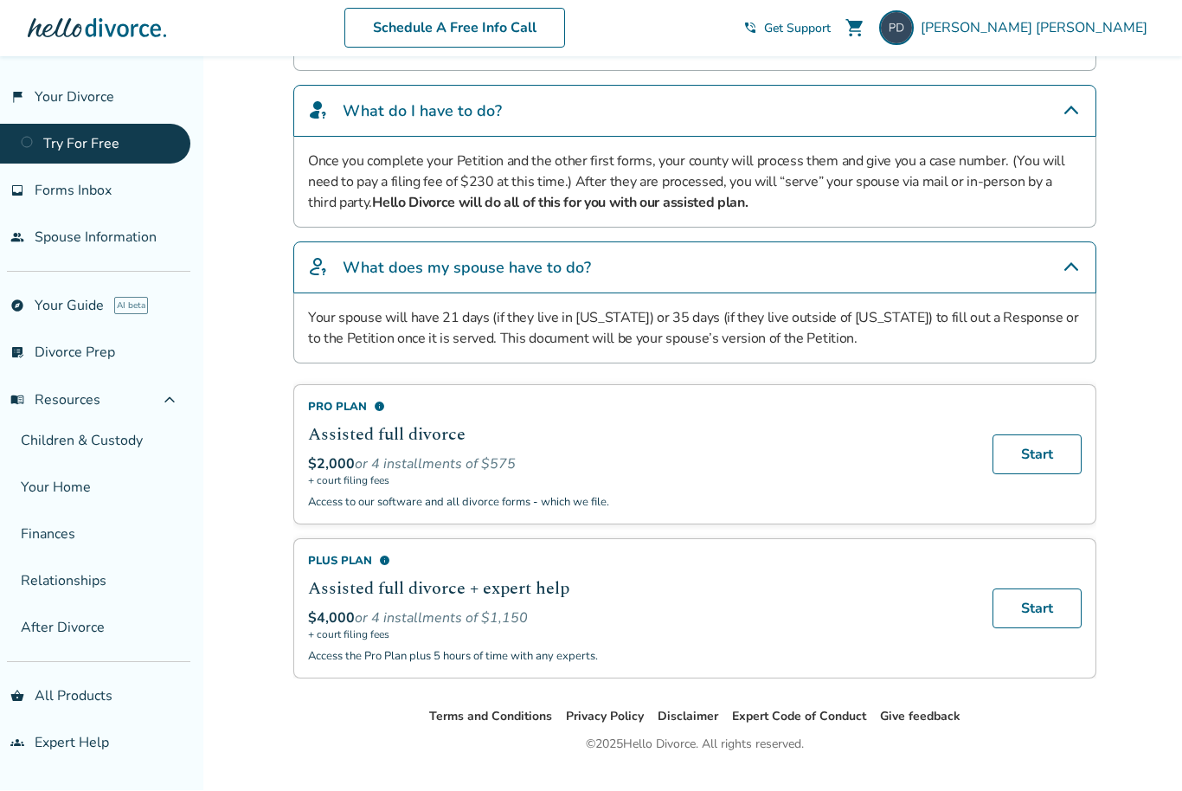
scroll to position [696, 0]
click at [95, 200] on span "Forms Inbox" at bounding box center [73, 191] width 77 height 19
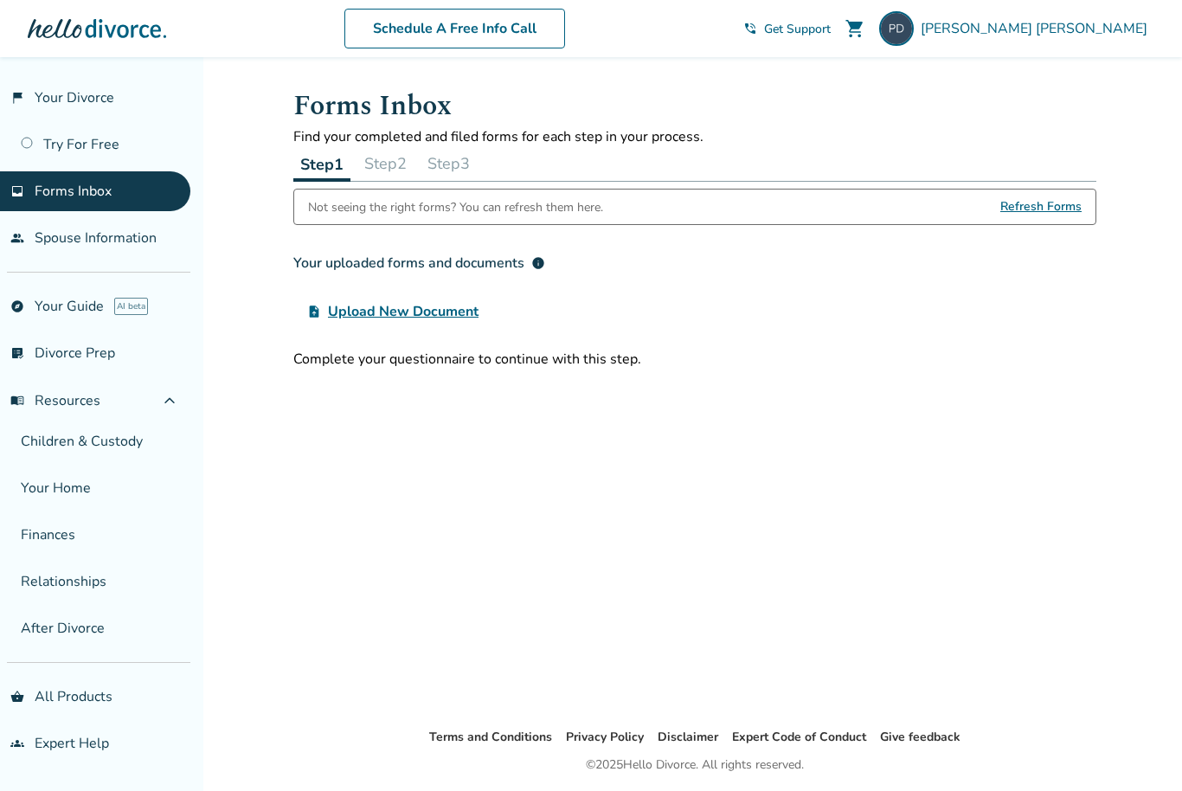
click at [118, 245] on link "people Spouse Information" at bounding box center [95, 238] width 190 height 40
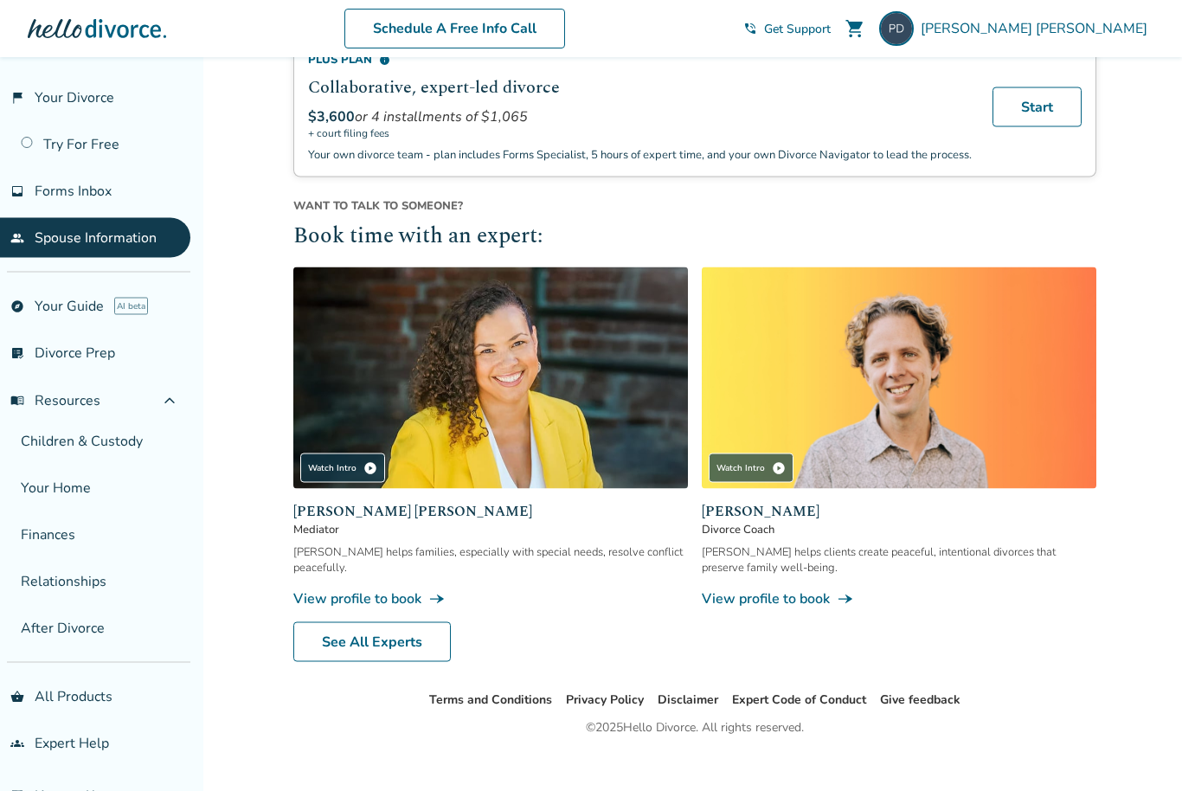
scroll to position [511, 0]
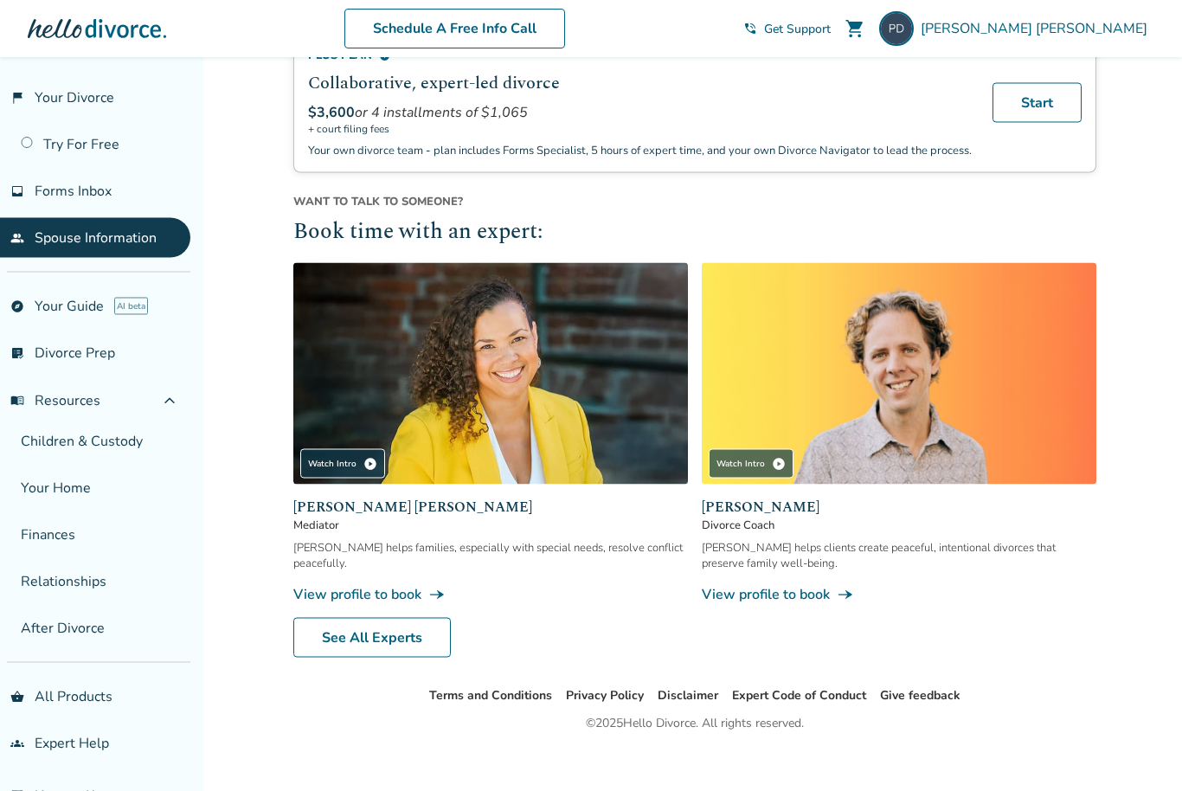
click at [1029, 604] on link "View profile to book line_end_arrow_notch" at bounding box center [899, 594] width 394 height 19
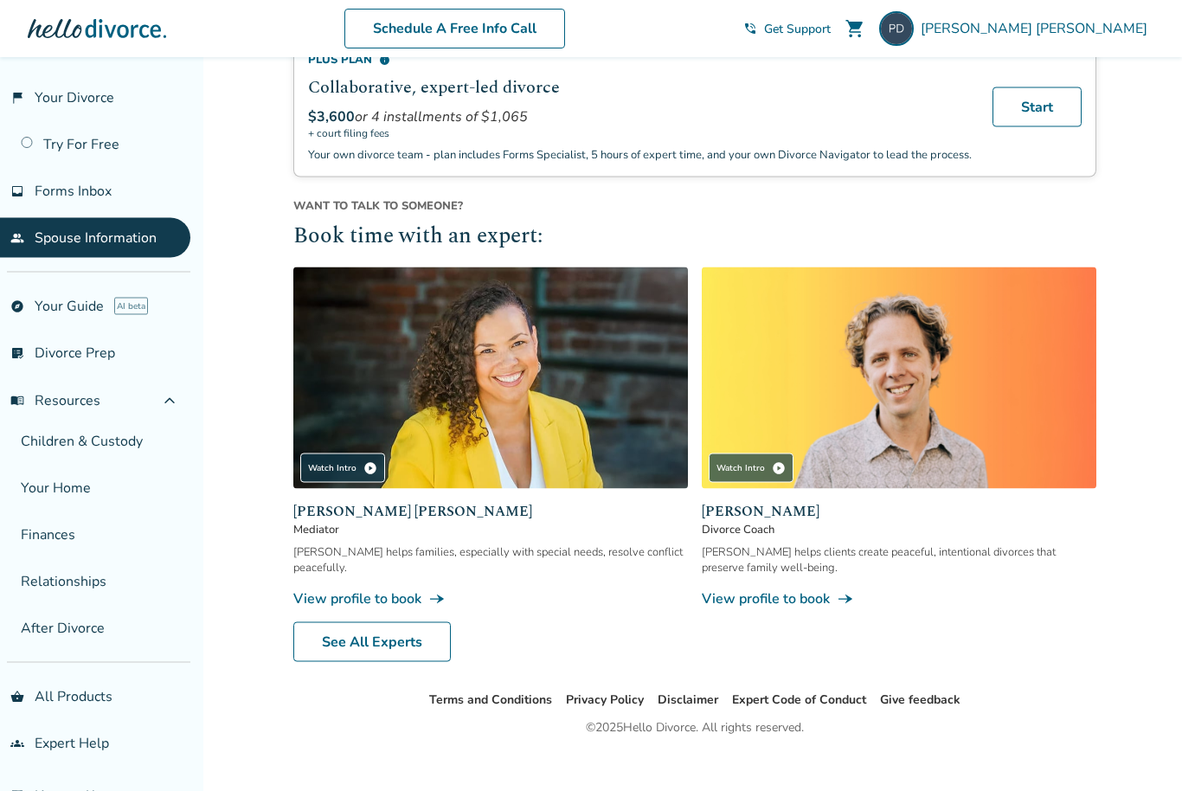
scroll to position [511, 0]
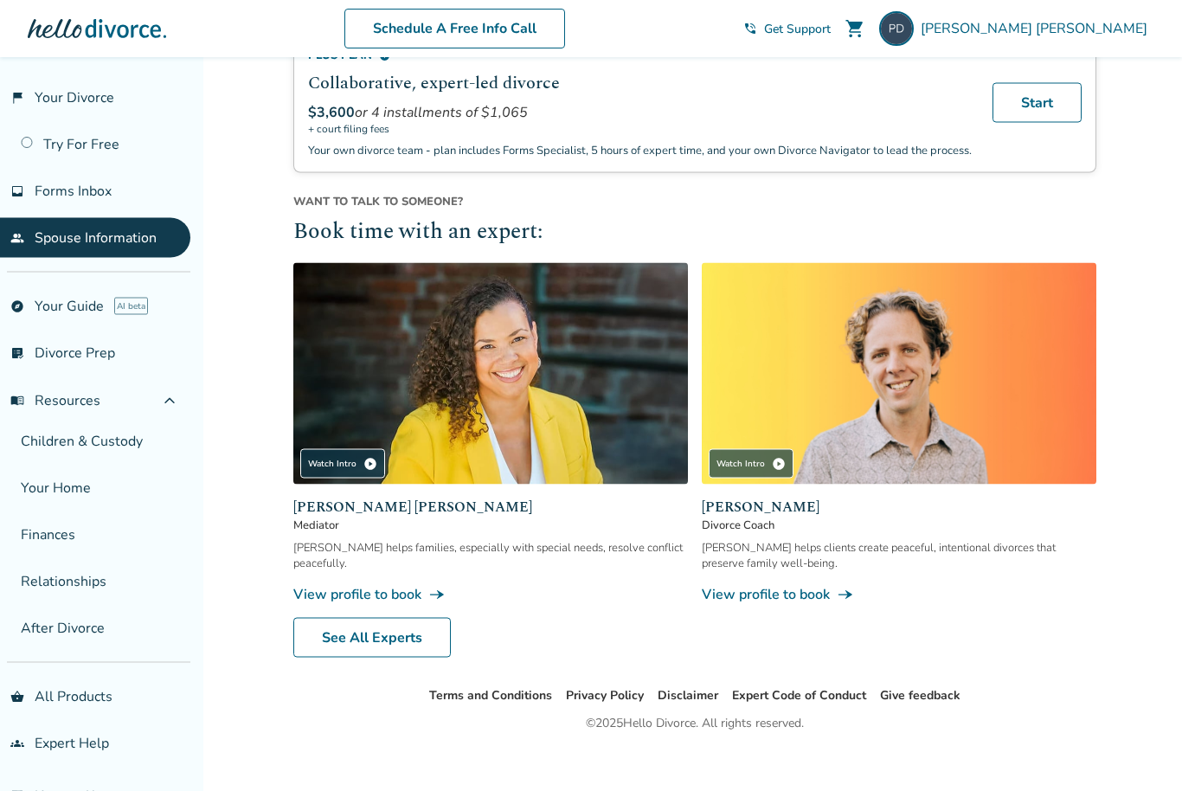
click at [400, 604] on link "View profile to book line_end_arrow_notch" at bounding box center [490, 594] width 394 height 19
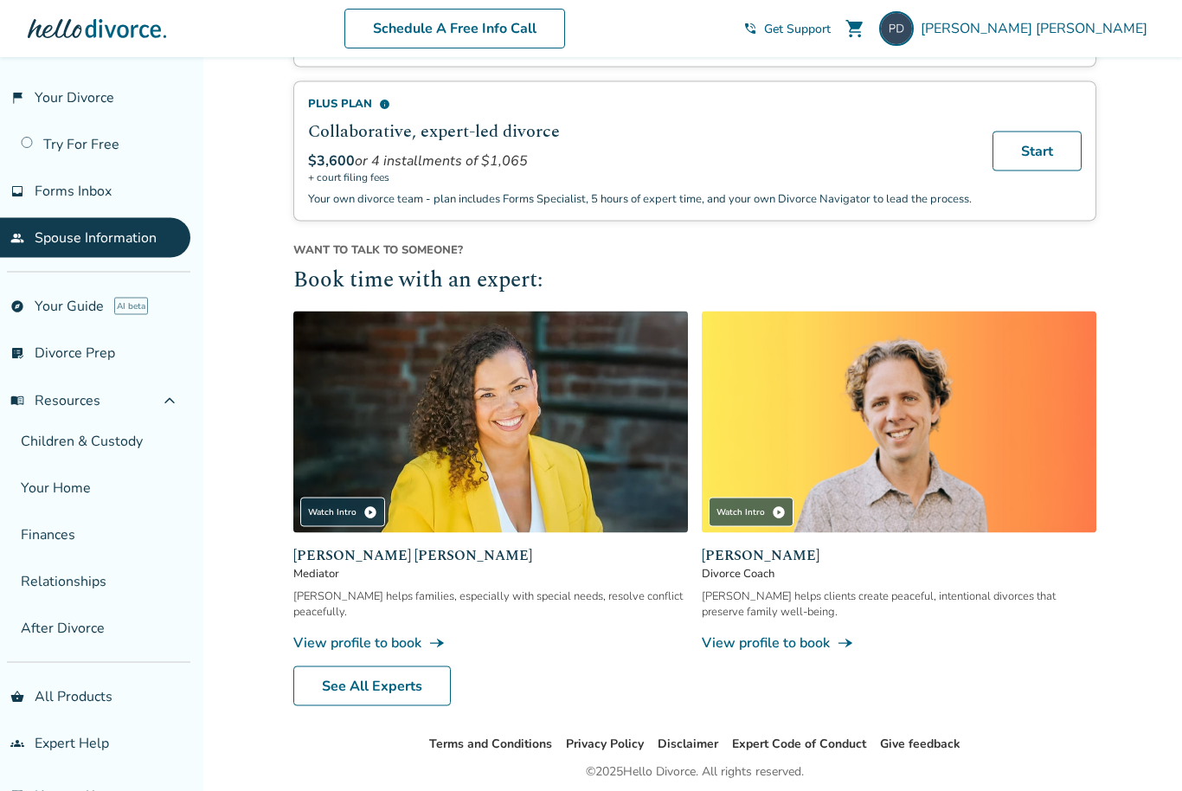
scroll to position [511, 0]
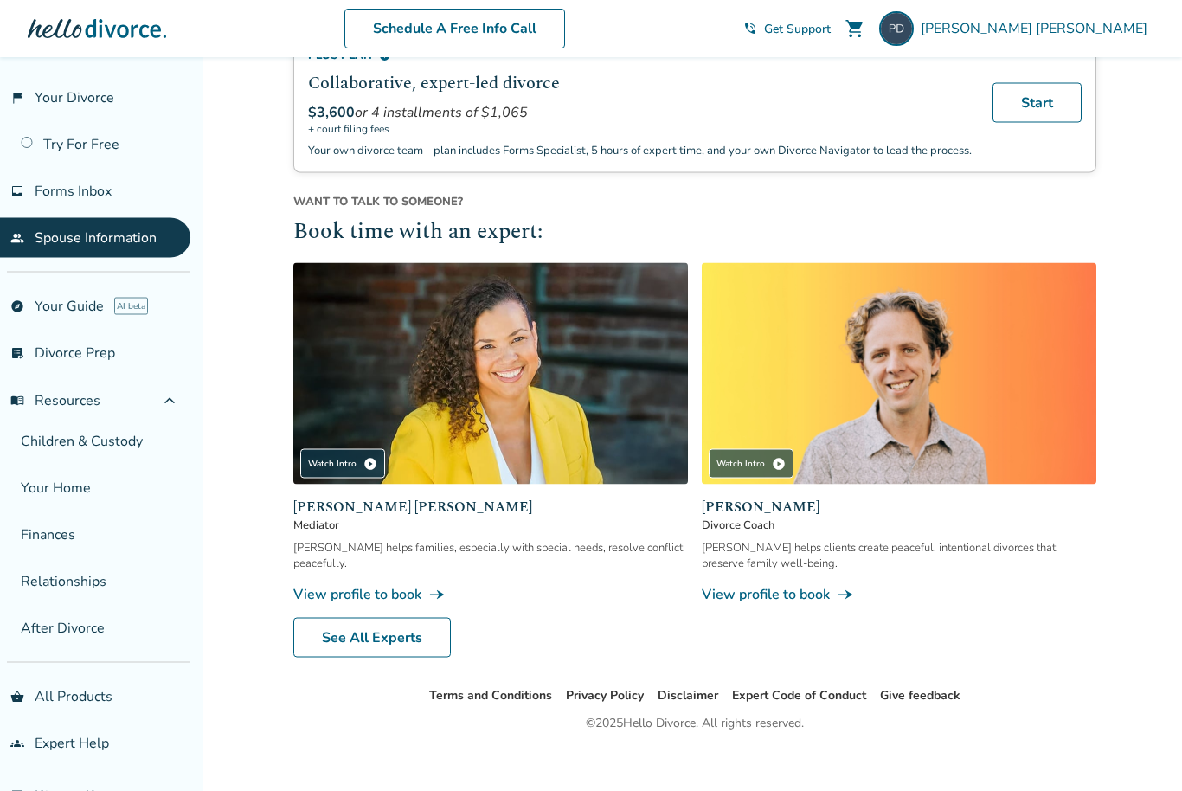
click at [409, 657] on link "See All Experts" at bounding box center [371, 638] width 157 height 40
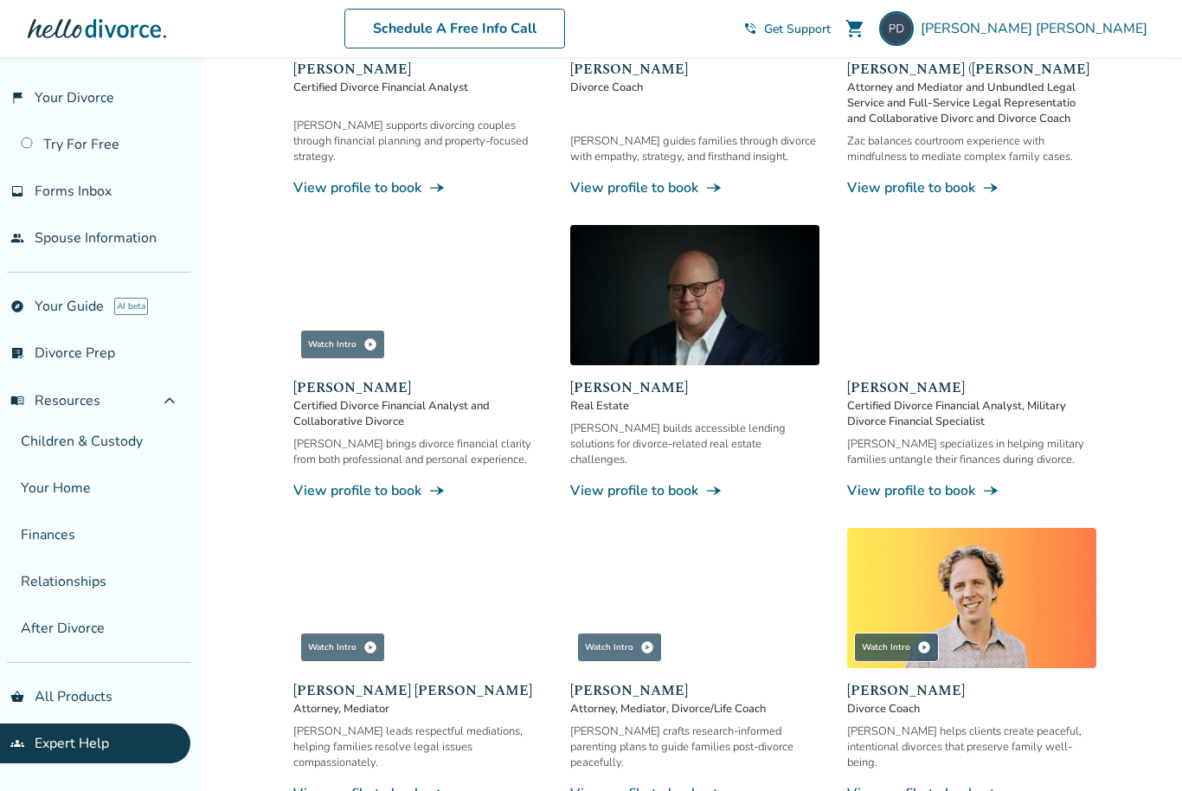
scroll to position [700, 0]
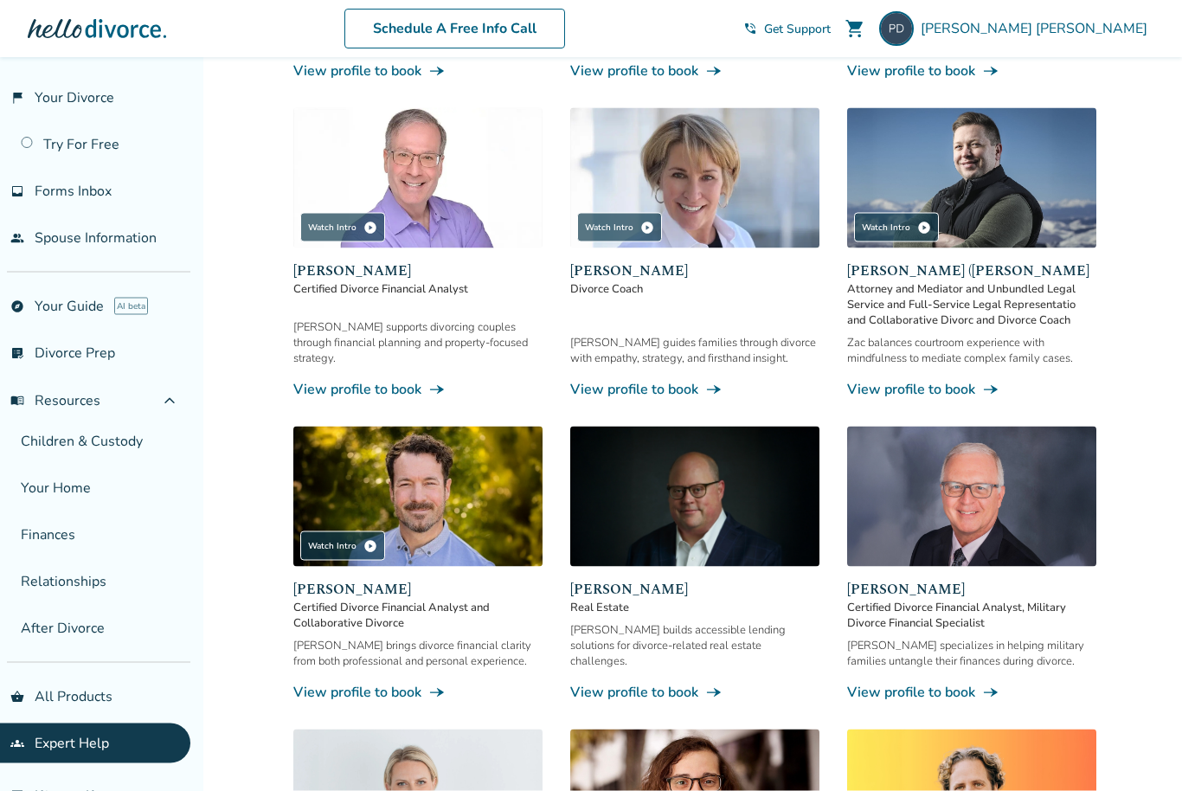
click at [352, 554] on div "Watch Intro play_circle" at bounding box center [342, 545] width 85 height 29
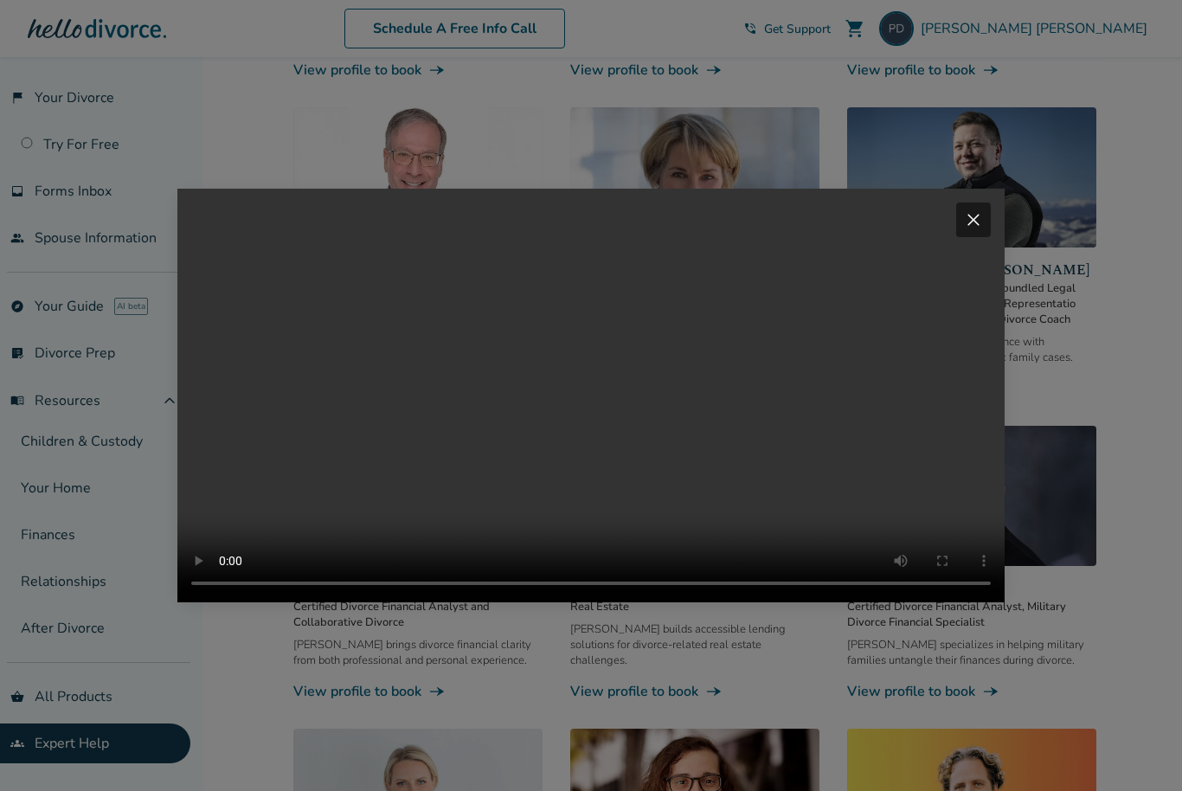
click at [975, 228] on span "close" at bounding box center [973, 219] width 21 height 21
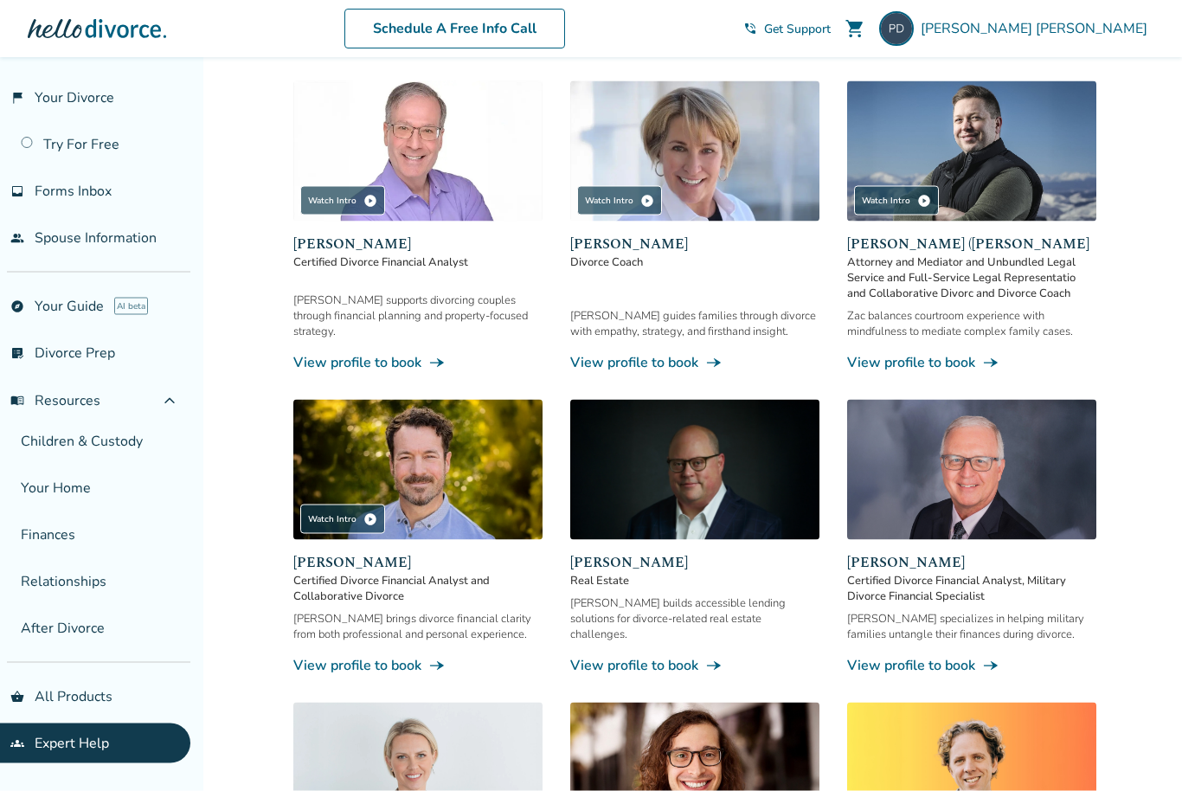
scroll to position [523, 0]
click at [363, 204] on span "play_circle" at bounding box center [370, 200] width 14 height 14
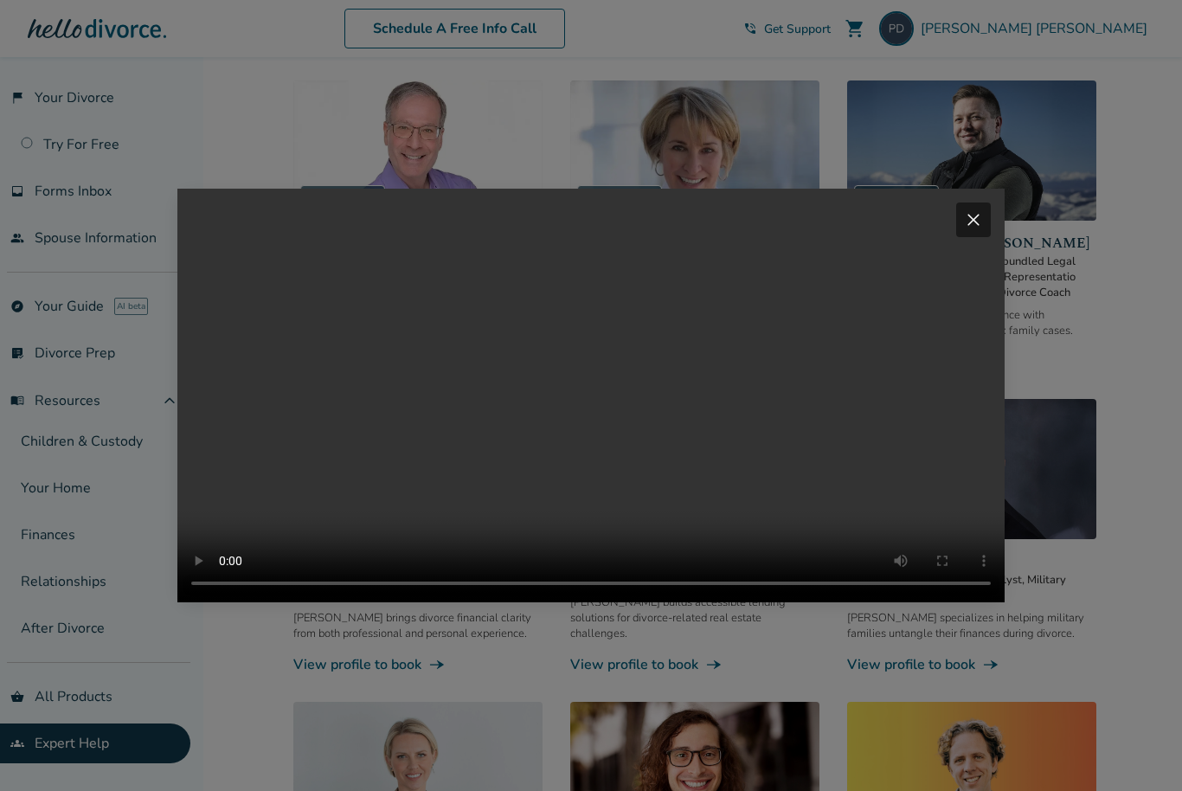
click at [978, 221] on span "close" at bounding box center [973, 219] width 21 height 21
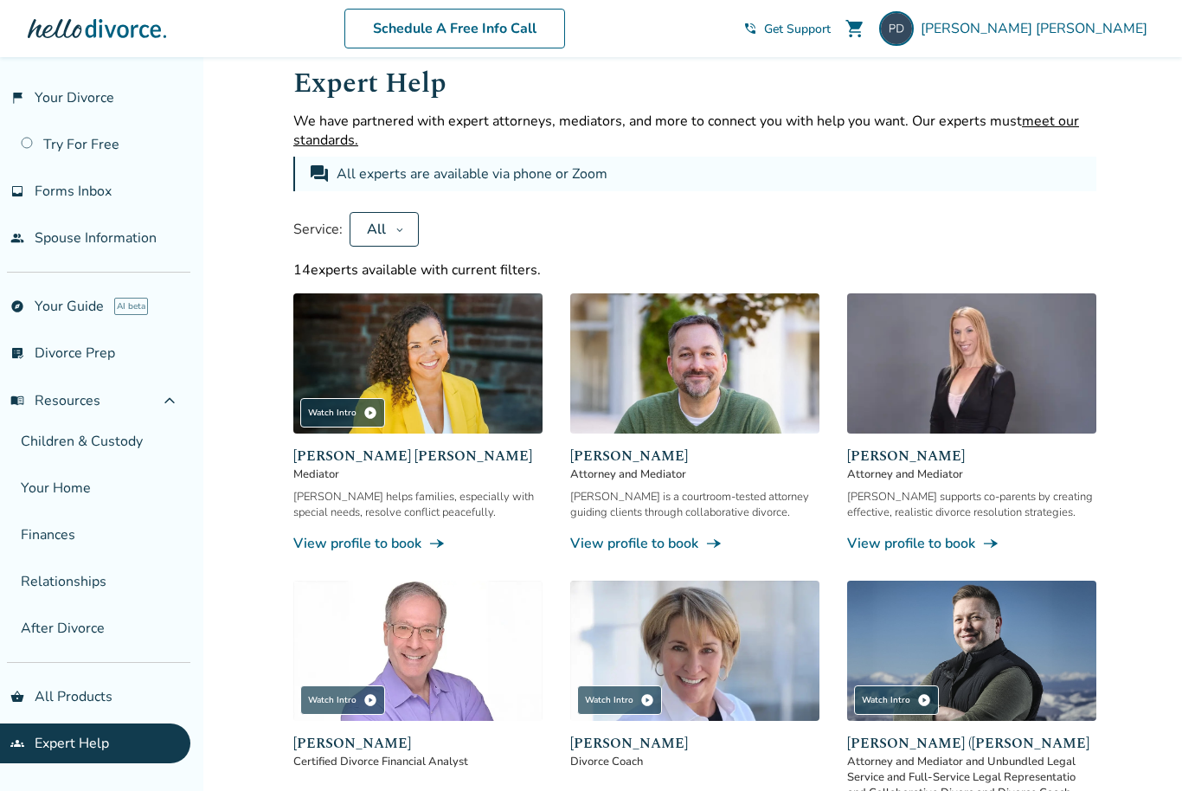
scroll to position [0, 0]
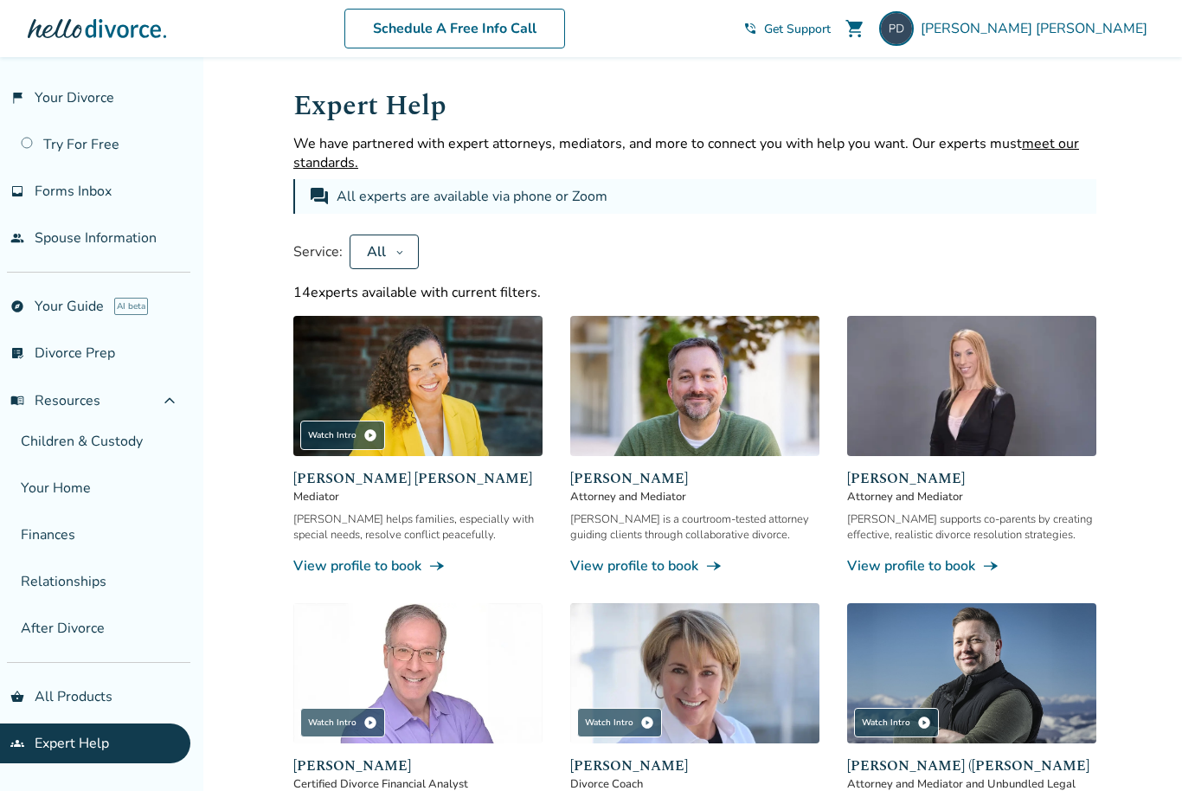
click at [92, 357] on link "list_alt_check Divorce Prep" at bounding box center [95, 353] width 190 height 40
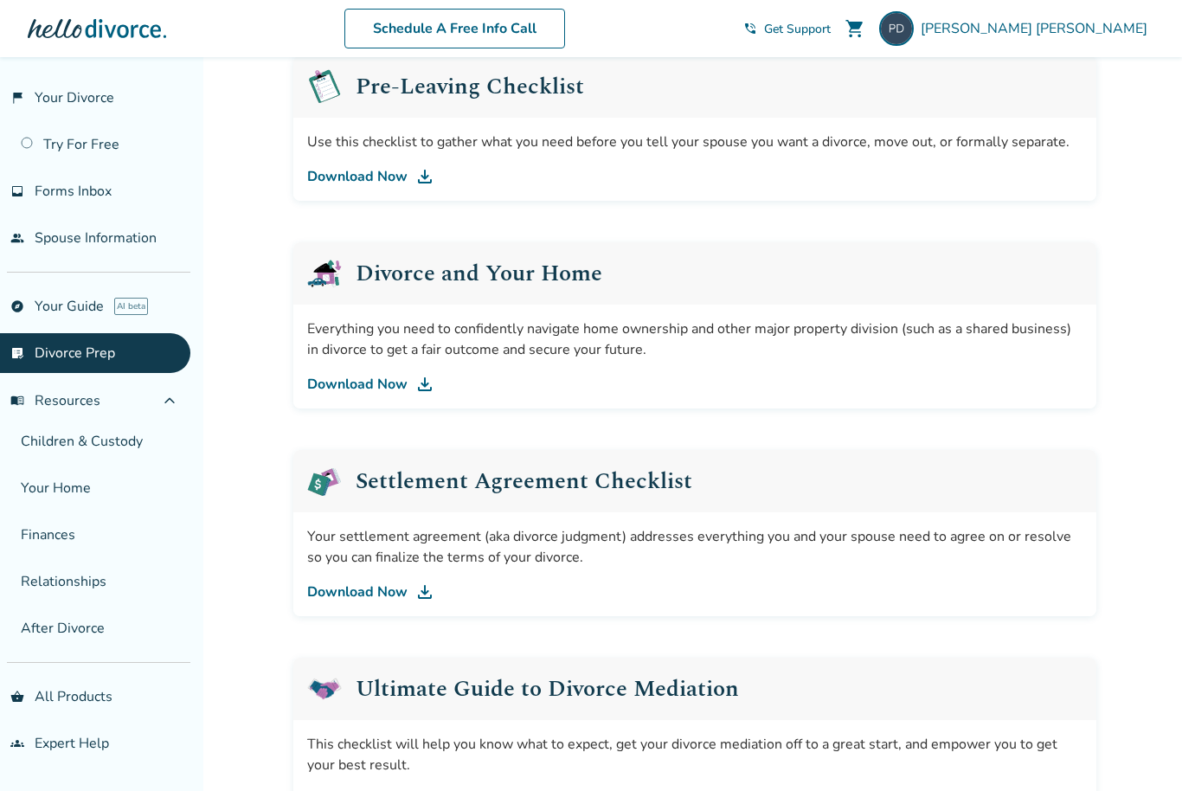
scroll to position [535, 0]
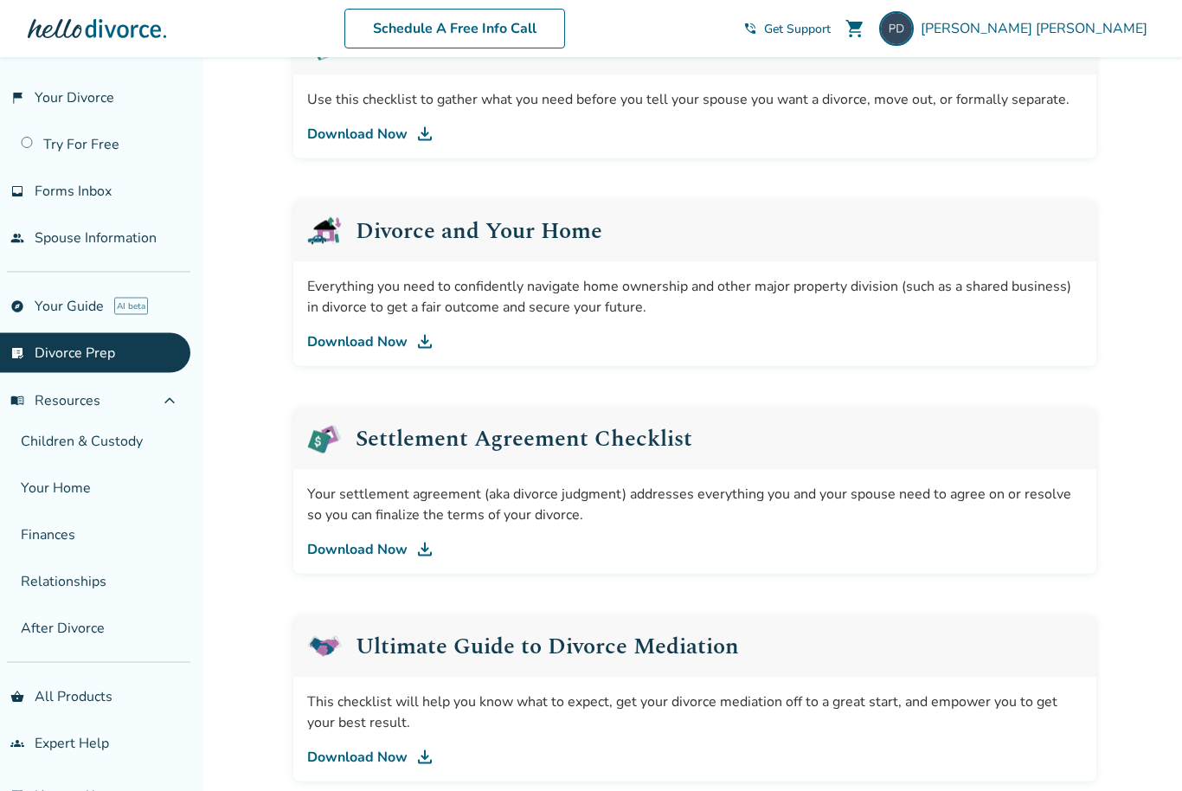
click at [366, 352] on link "Download Now" at bounding box center [694, 341] width 775 height 21
